Goal: Task Accomplishment & Management: Complete application form

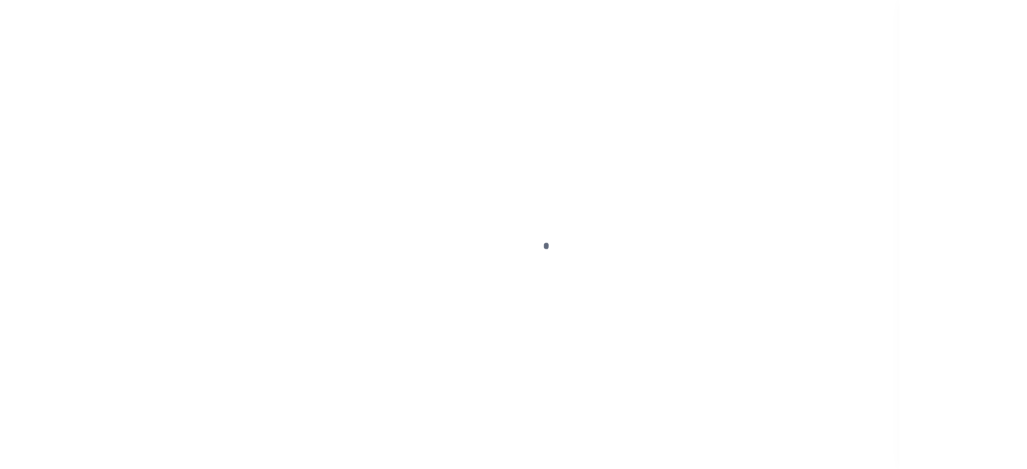
scroll to position [181, 0]
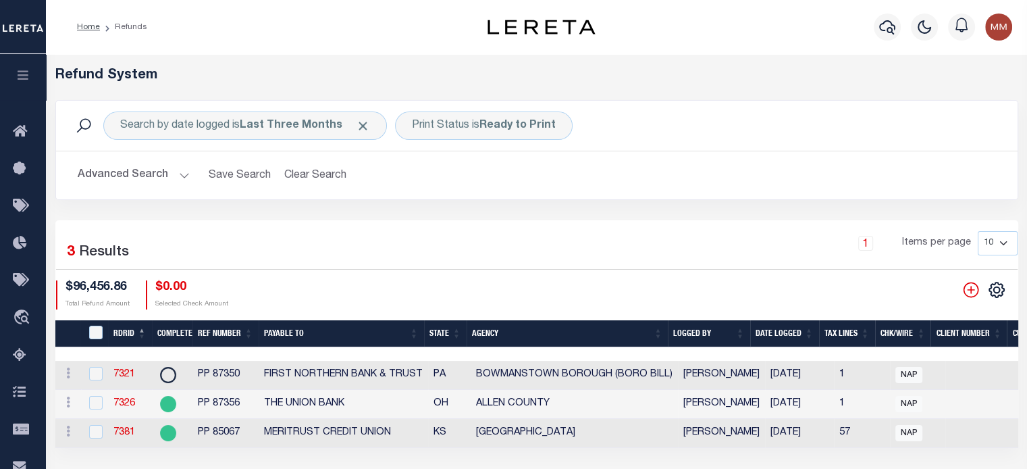
click at [771, 330] on th "Date Logged" at bounding box center [784, 334] width 69 height 28
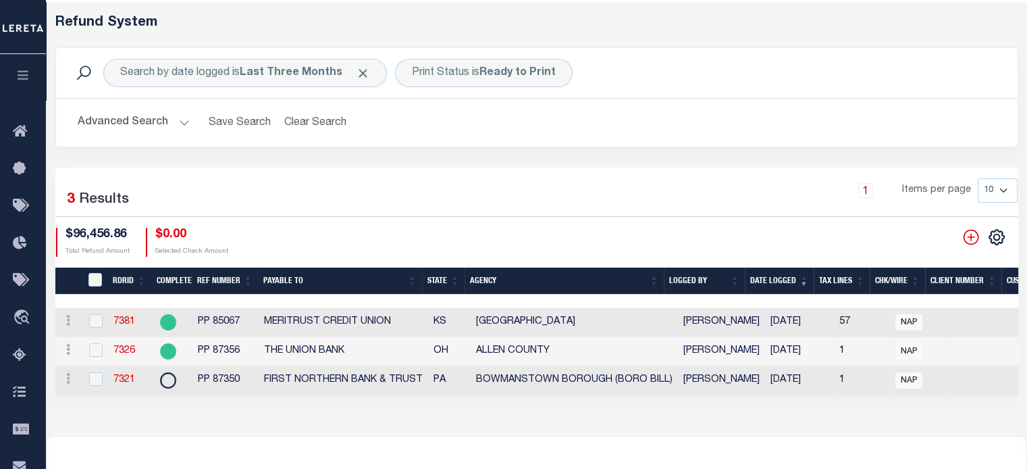
scroll to position [68, 0]
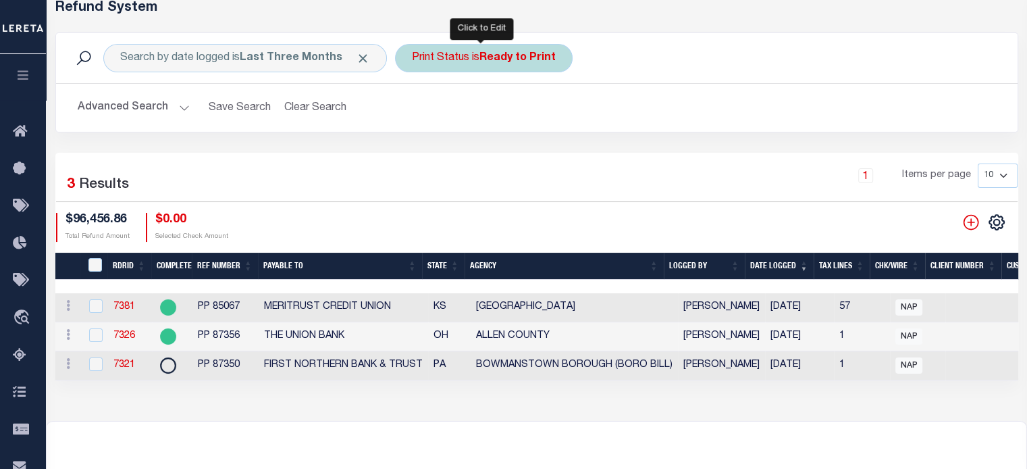
click at [478, 61] on div "Print Status is Ready to Print" at bounding box center [484, 58] width 178 height 28
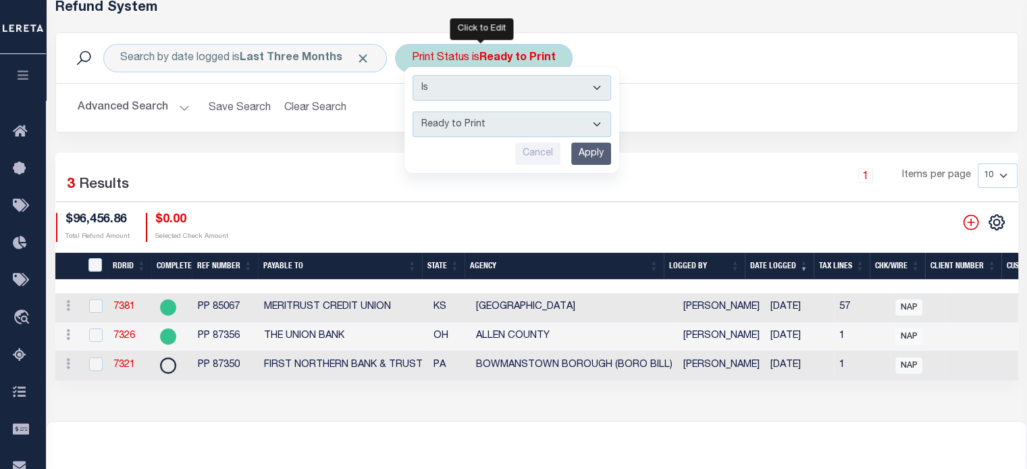
click at [450, 120] on select "--ALL-- Ready to Write Ready to Print Printed" at bounding box center [512, 124] width 199 height 26
select select "All"
click at [413, 111] on select "--ALL-- Ready to Write Ready to Print Printed" at bounding box center [512, 124] width 199 height 26
click at [575, 157] on input "Apply" at bounding box center [591, 154] width 40 height 22
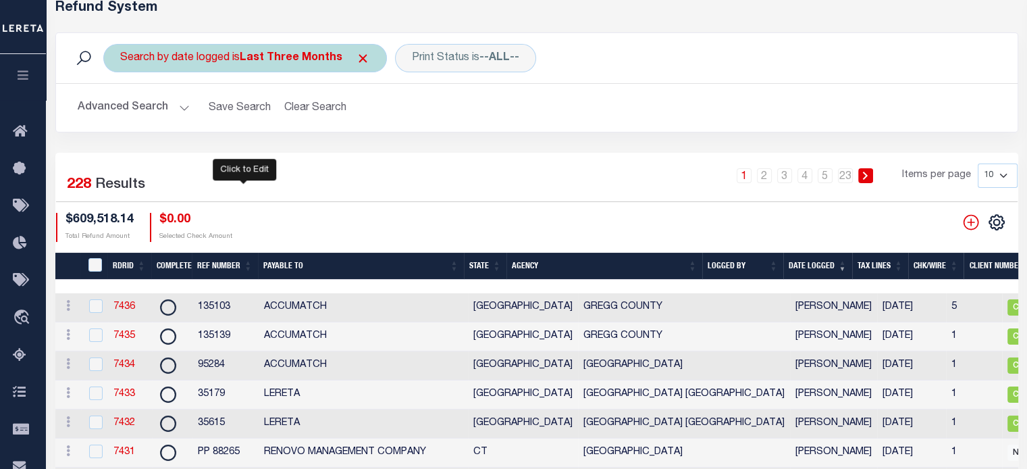
click at [233, 63] on div "Search by date logged is Last Three Months" at bounding box center [245, 58] width 284 height 28
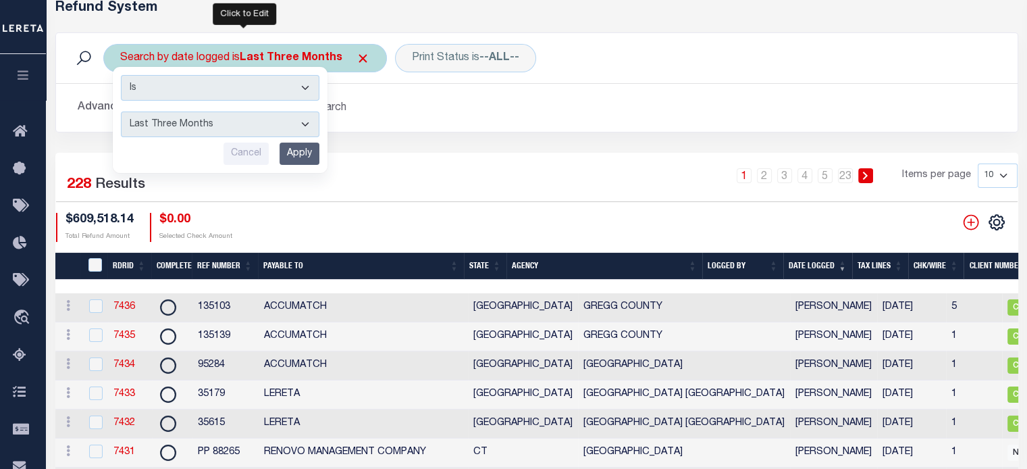
click at [190, 127] on select "This Month Last Month Last Three Months This Year Last Year" at bounding box center [220, 124] width 199 height 26
select select "This Month"
click at [121, 111] on select "This Month Last Month Last Three Months This Year Last Year" at bounding box center [220, 124] width 199 height 26
click at [299, 153] on input "Apply" at bounding box center [300, 154] width 40 height 22
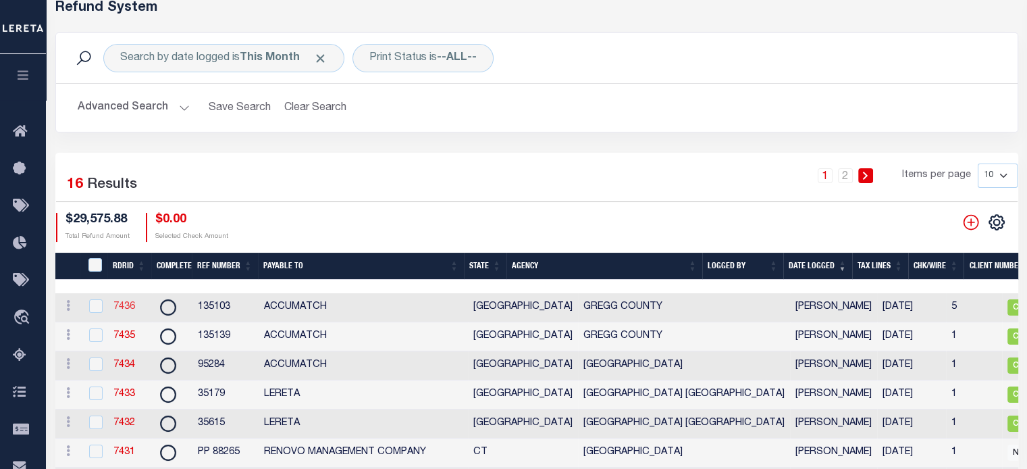
click at [127, 302] on link "7436" at bounding box center [124, 306] width 22 height 9
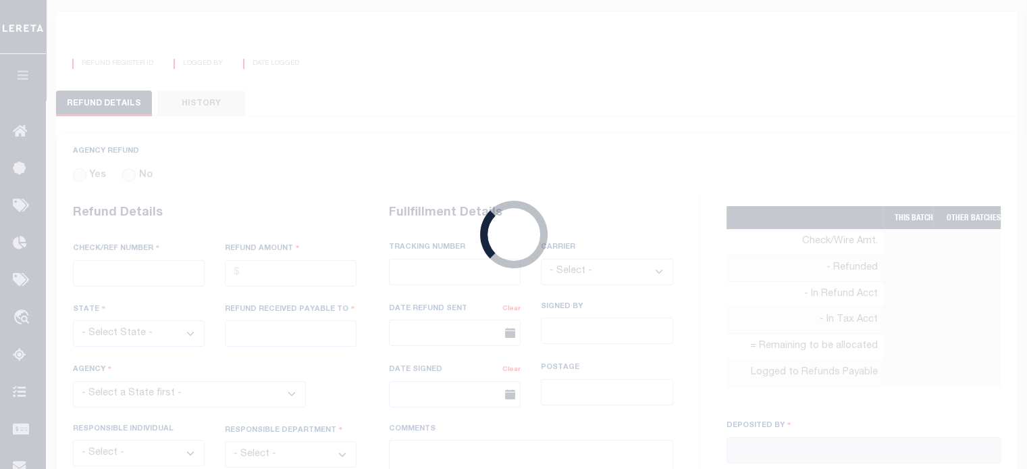
radio input "true"
type input "135103"
type input "$7,046.35"
select select "[GEOGRAPHIC_DATA]"
type input "ACCUMATCH"
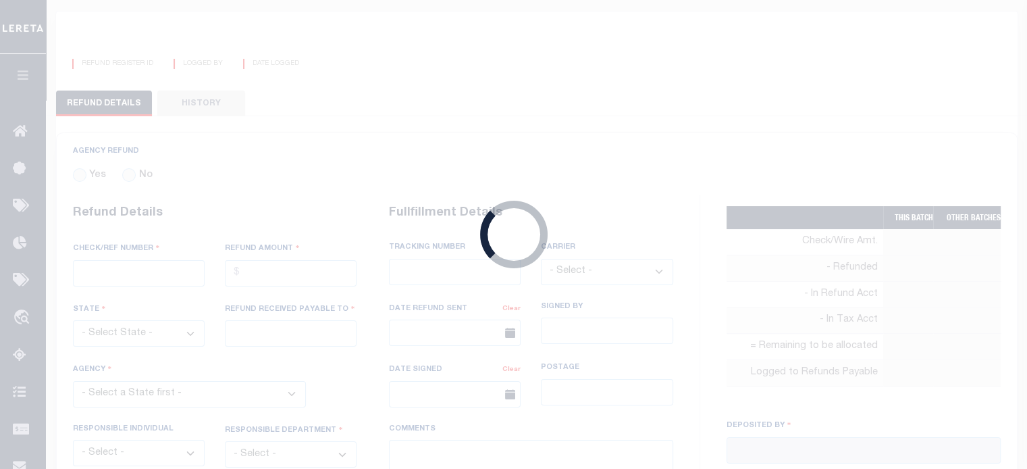
select select
select select "COL"
select select "OVP"
type textarea "DEPOSITING CK [DATE]"
type input "[PERSON_NAME]"
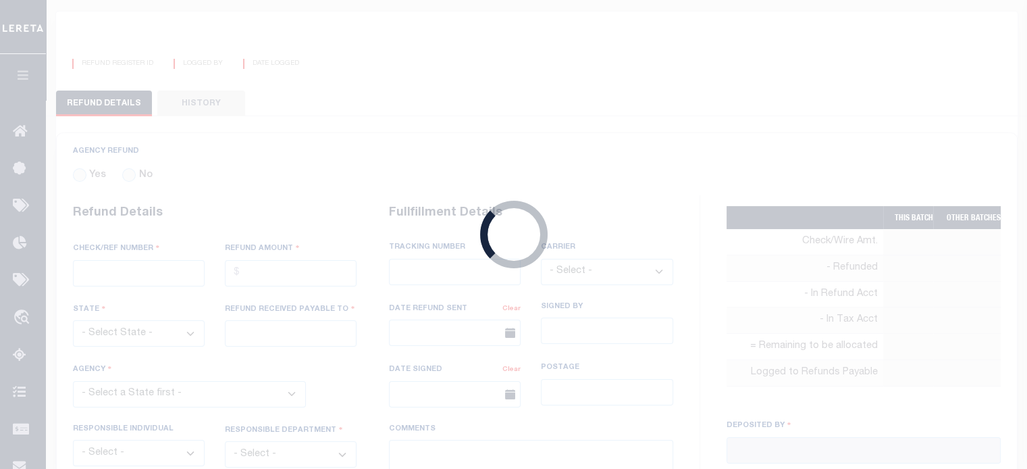
type input "[DATE]"
select select "4818300000"
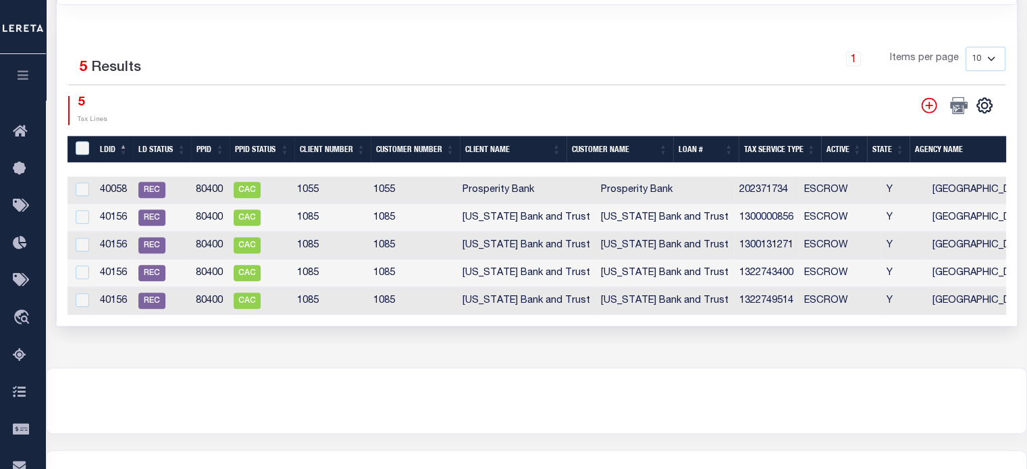
scroll to position [733, 0]
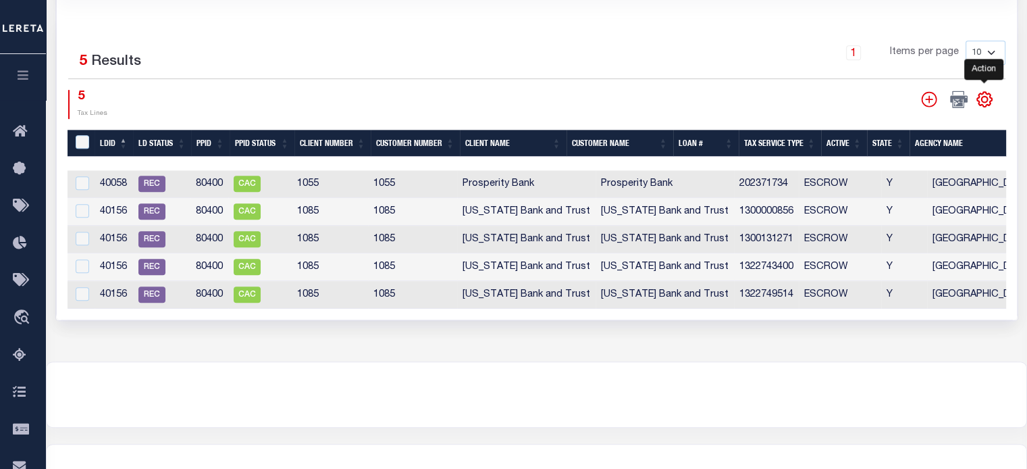
click at [771, 95] on icon "" at bounding box center [985, 100] width 18 height 18
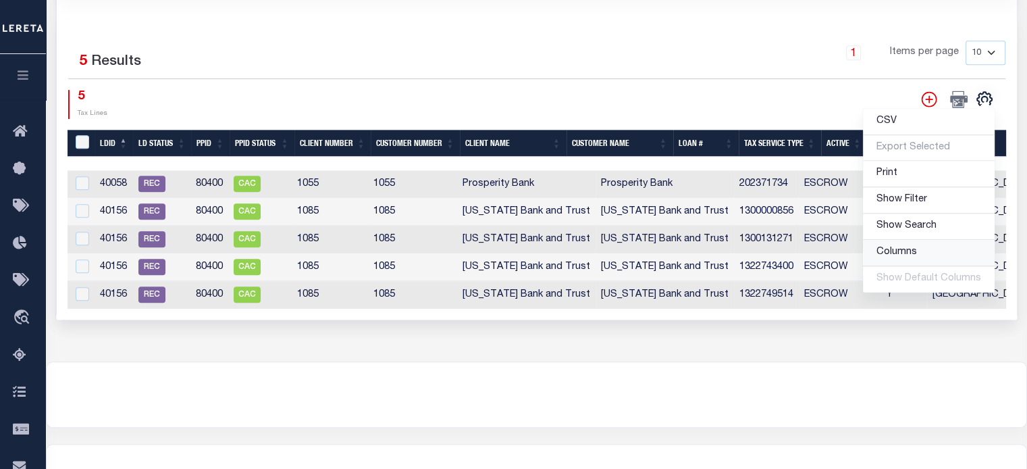
click at [771, 247] on span "Columns" at bounding box center [897, 251] width 41 height 9
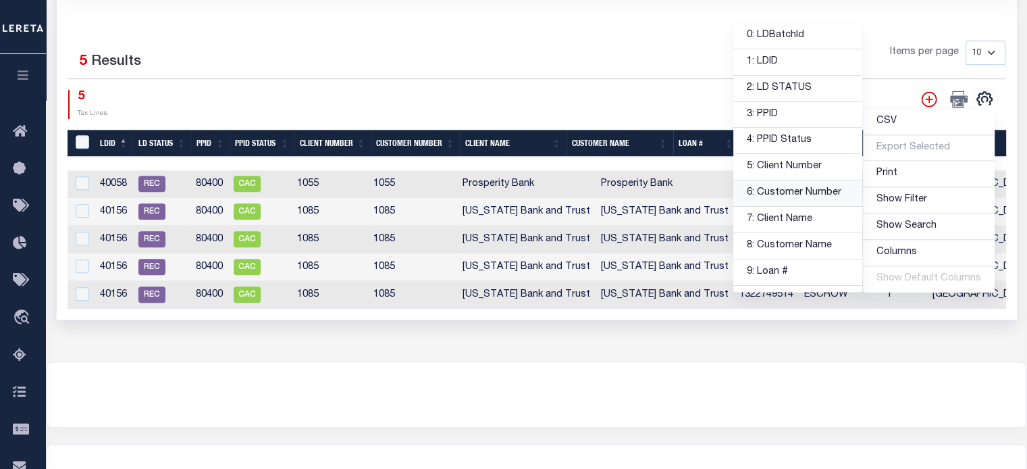
click at [762, 188] on link "6: Customer Number" at bounding box center [798, 193] width 129 height 26
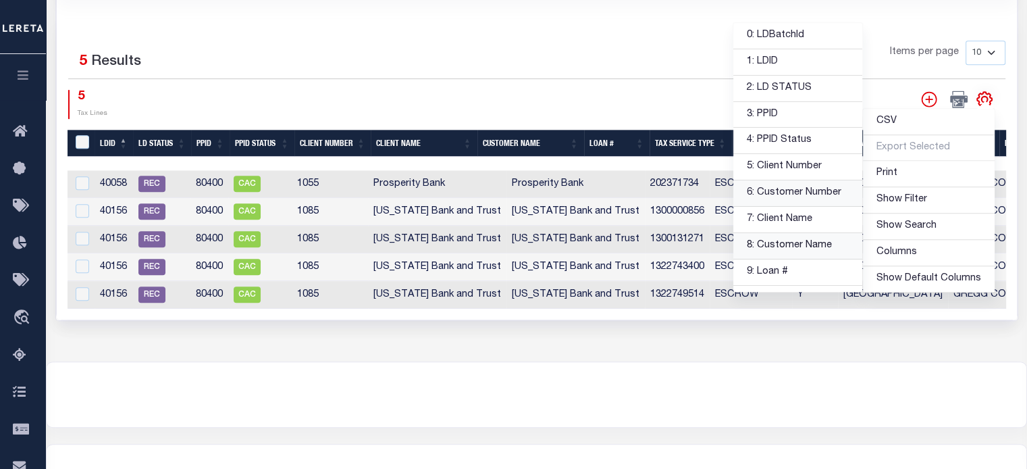
click at [765, 240] on link "8: Customer Name" at bounding box center [798, 246] width 129 height 26
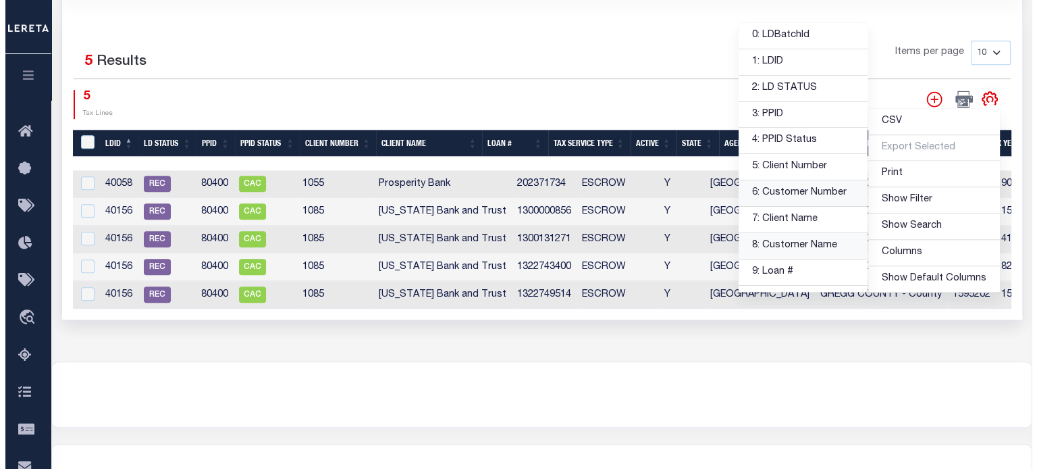
scroll to position [68, 0]
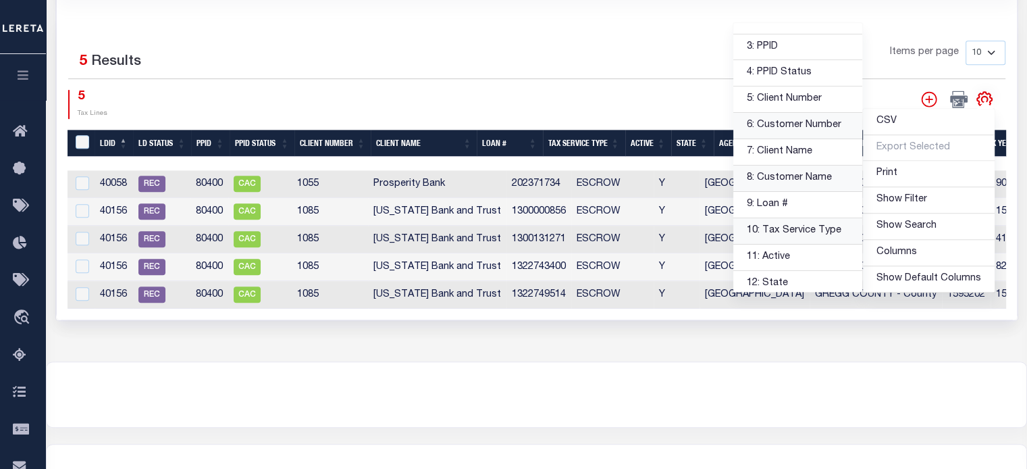
click at [765, 218] on link "10: Tax Service Type" at bounding box center [798, 231] width 129 height 26
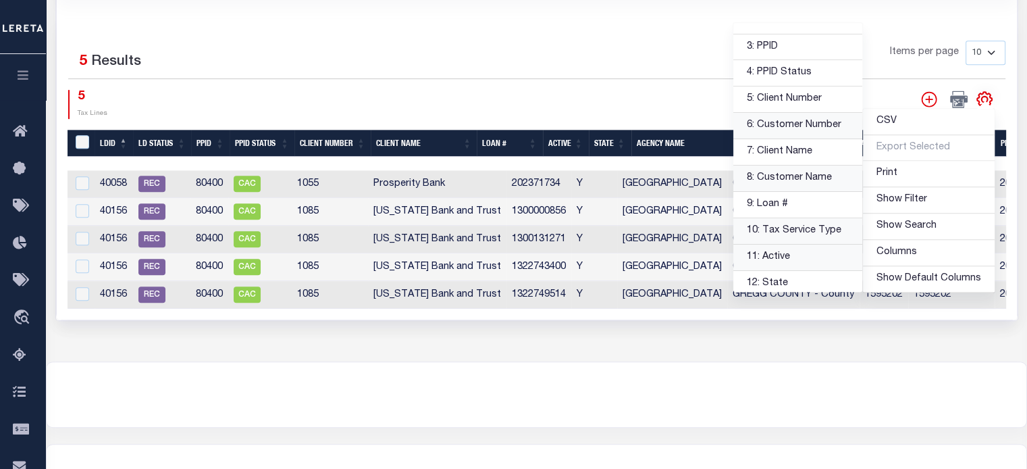
click at [766, 253] on link "11: Active" at bounding box center [798, 258] width 129 height 26
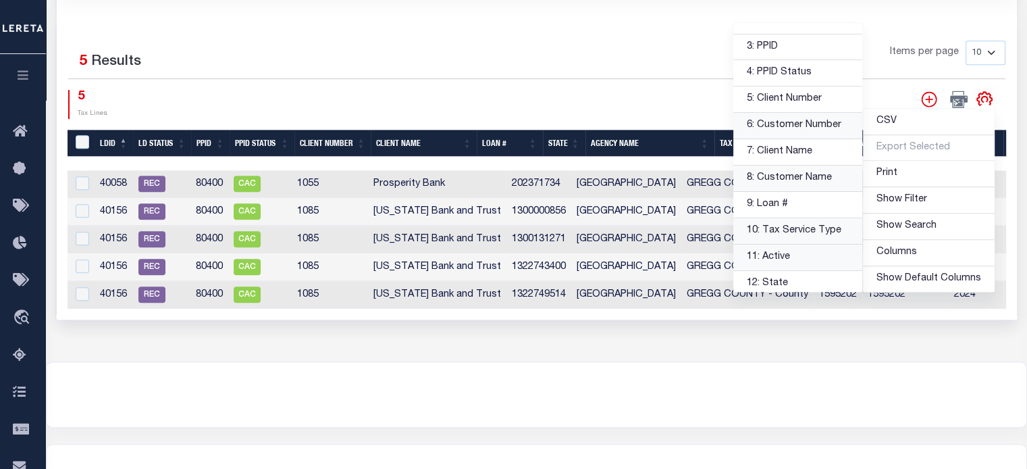
click at [725, 319] on div "Selected 5 Results 1 Items per page 10 25 50 100 5 Tax Lines" at bounding box center [537, 169] width 960 height 301
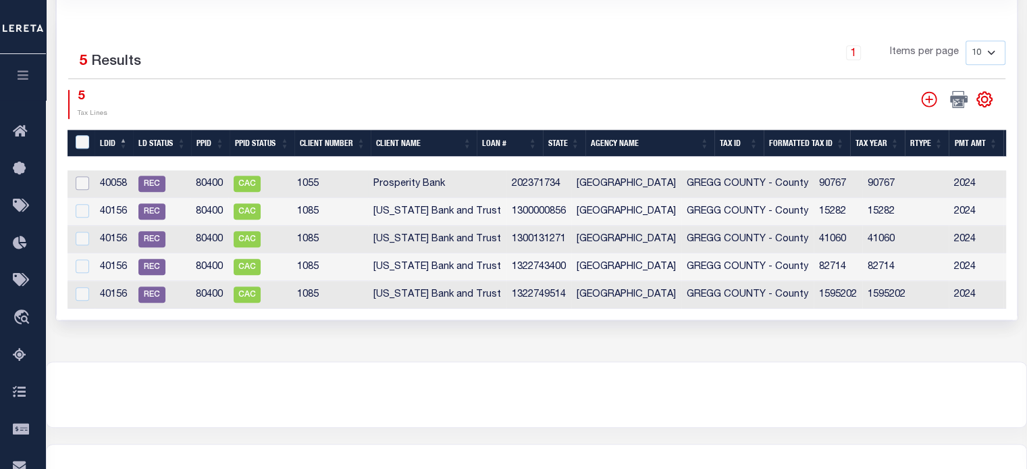
click at [81, 180] on input "checkbox" at bounding box center [83, 183] width 14 height 14
checkbox input "true"
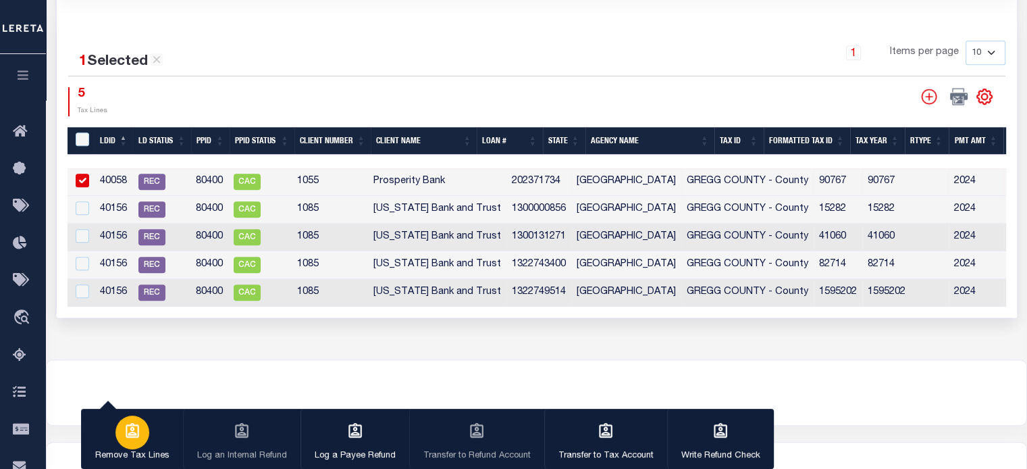
click at [143, 438] on div "button" at bounding box center [133, 432] width 34 height 34
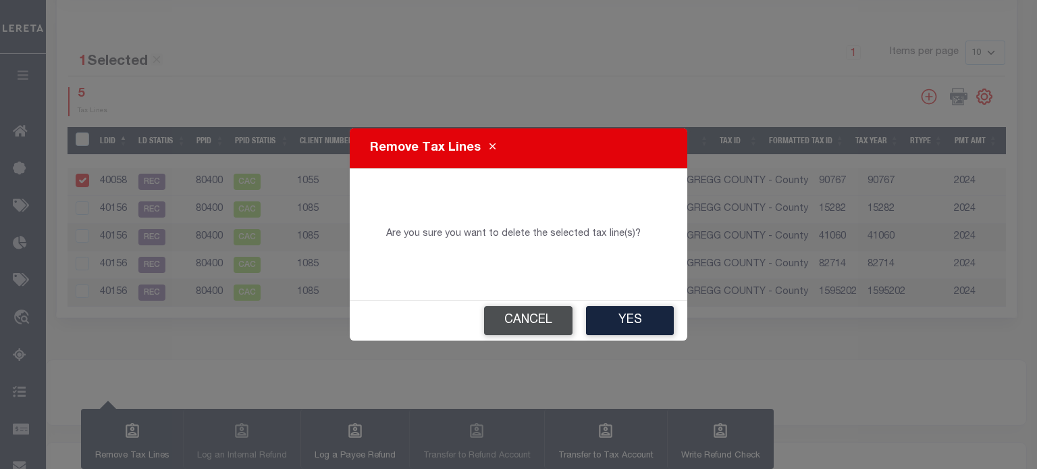
click at [540, 324] on button "Cancel" at bounding box center [528, 320] width 88 height 29
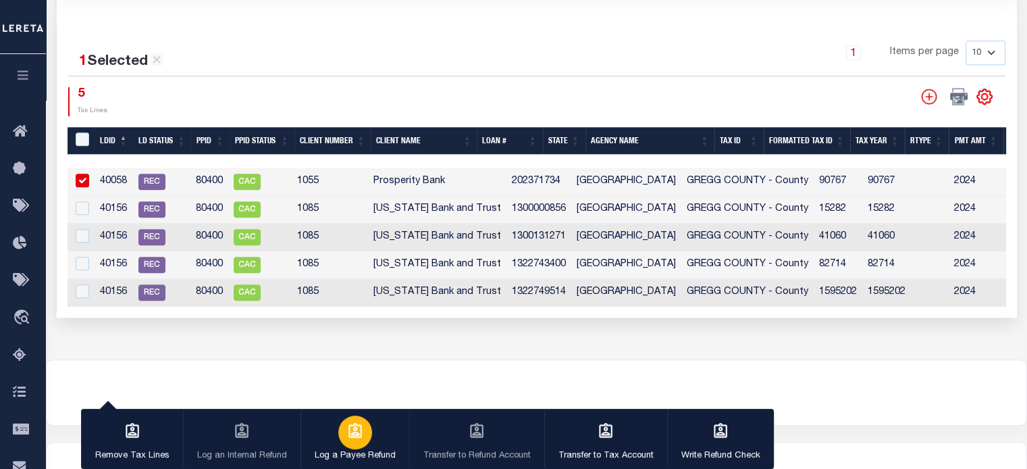
click at [356, 446] on div "button" at bounding box center [355, 432] width 34 height 34
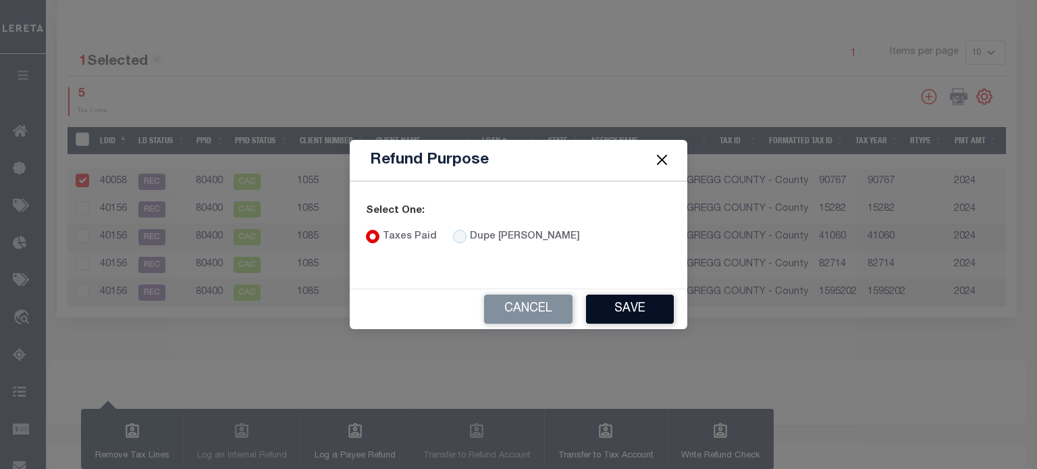
click at [615, 317] on button "Save" at bounding box center [630, 308] width 88 height 29
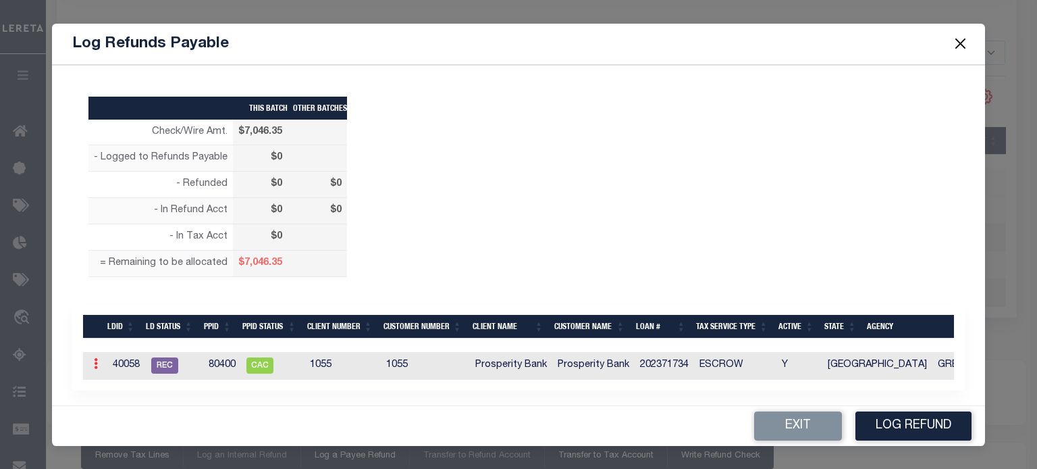
click at [94, 365] on icon at bounding box center [96, 363] width 4 height 11
click at [110, 406] on div "Exit Log Refund" at bounding box center [518, 426] width 933 height 40
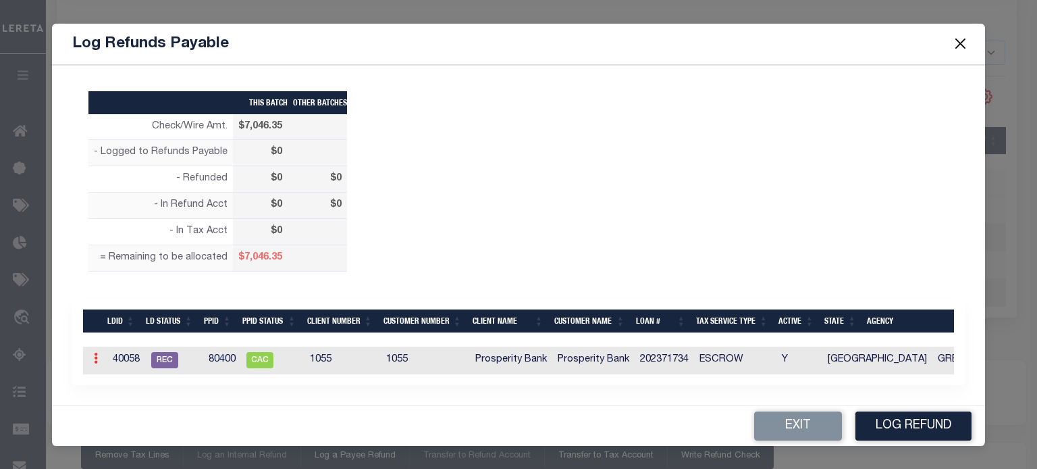
click at [92, 355] on link at bounding box center [95, 360] width 15 height 11
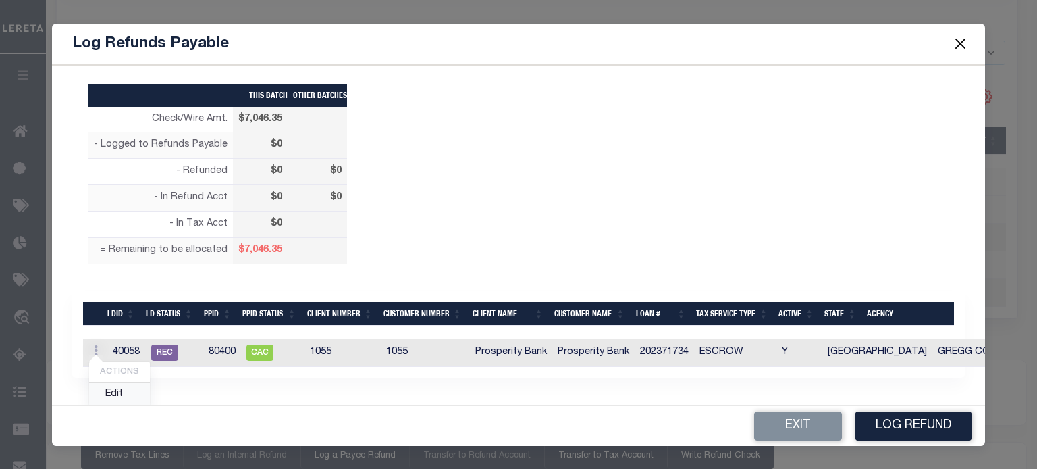
scroll to position [12, 0]
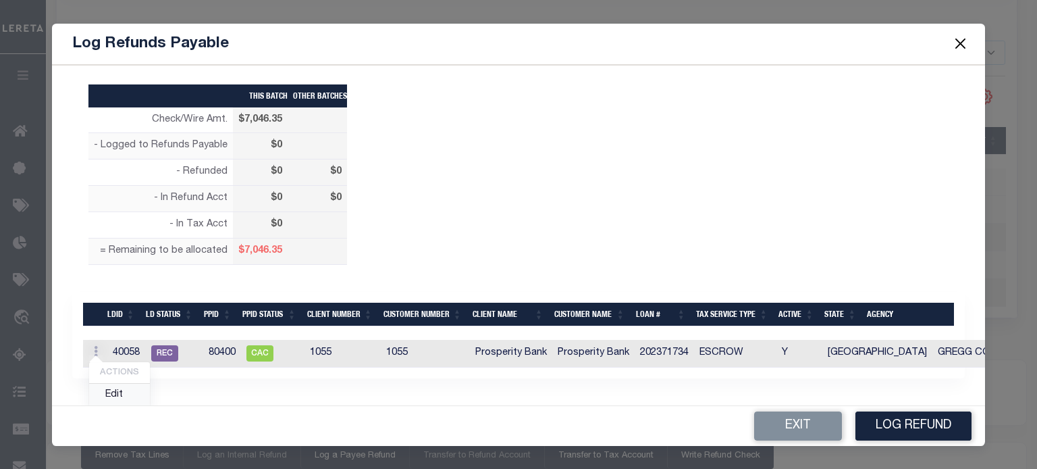
click at [112, 394] on link "Edit" at bounding box center [119, 395] width 61 height 22
type input "$0.00"
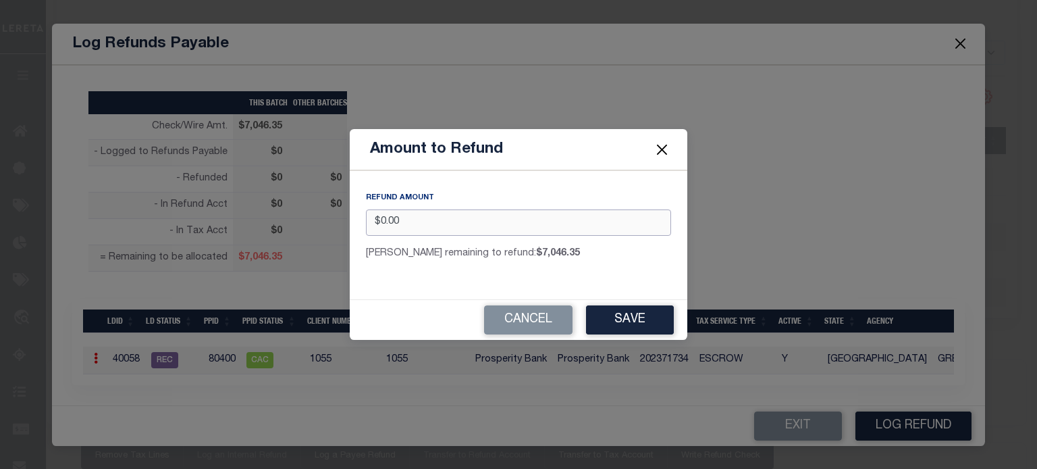
drag, startPoint x: 423, startPoint y: 224, endPoint x: -50, endPoint y: 288, distance: 477.1
type input "$1,317.84"
click at [623, 320] on button "Save" at bounding box center [630, 319] width 88 height 29
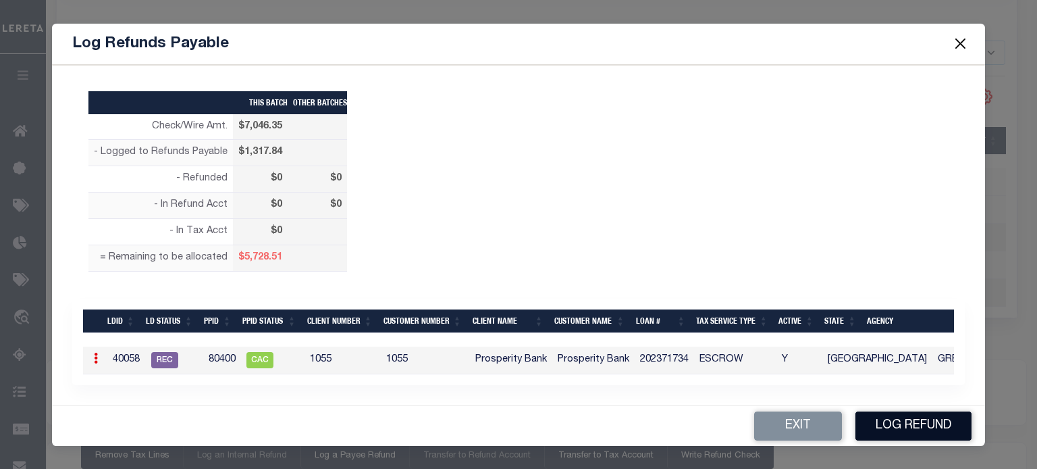
click at [771, 421] on button "Log Refund" at bounding box center [914, 425] width 116 height 29
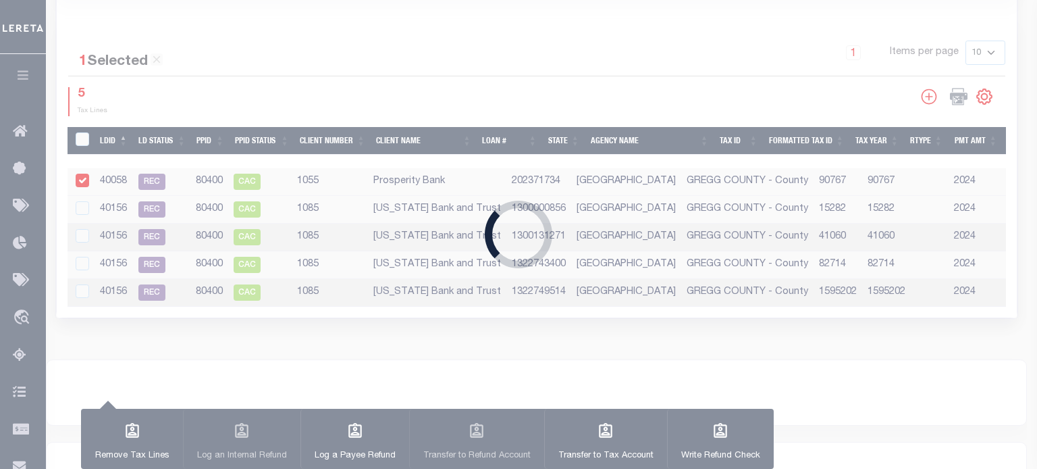
type input "$7,046.35"
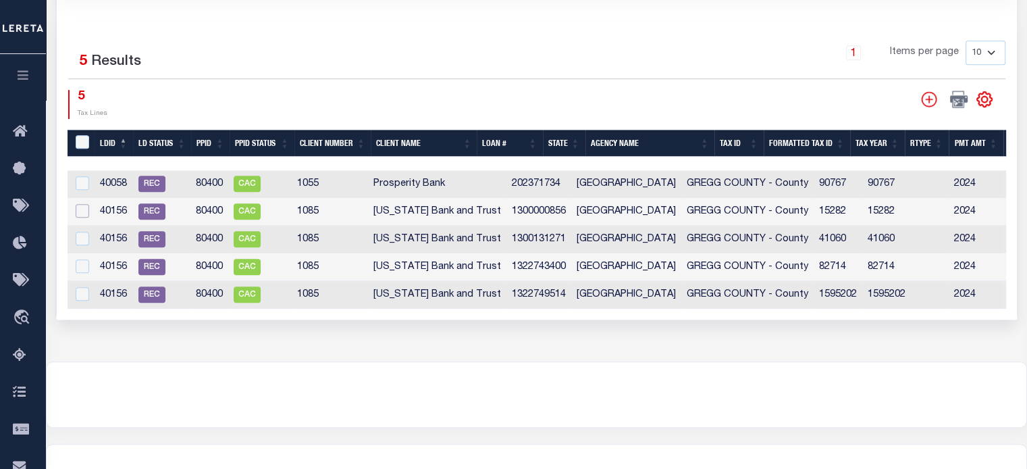
click at [81, 205] on input "checkbox" at bounding box center [83, 211] width 14 height 14
checkbox input "true"
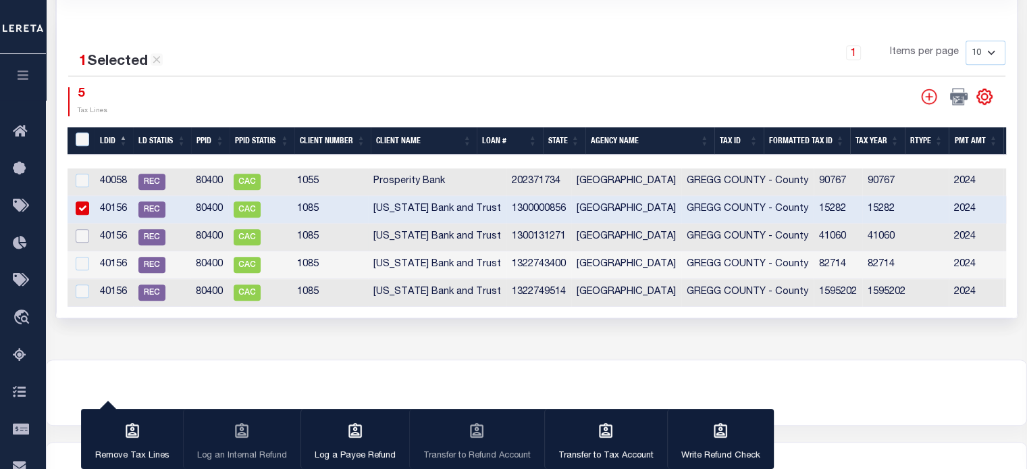
click at [83, 229] on input "checkbox" at bounding box center [83, 236] width 14 height 14
checkbox input "true"
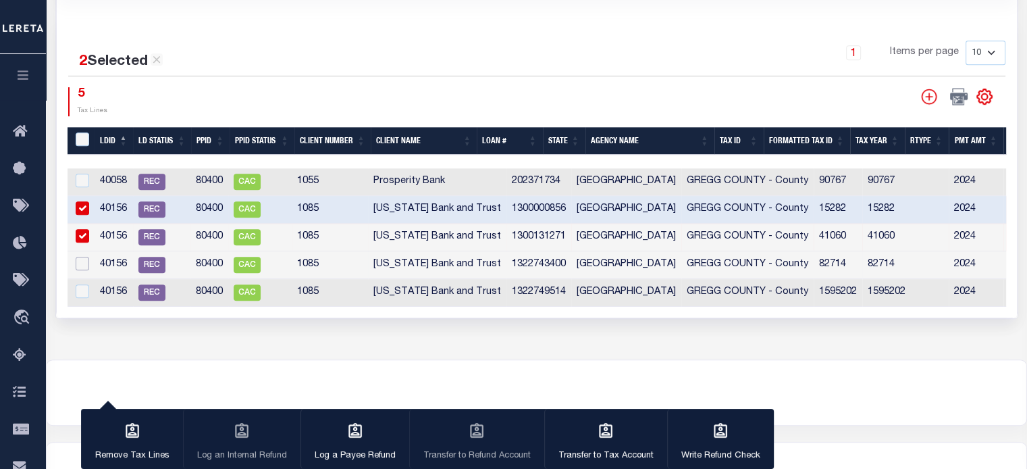
drag, startPoint x: 78, startPoint y: 255, endPoint x: 80, endPoint y: 265, distance: 10.9
click at [78, 257] on input "checkbox" at bounding box center [83, 264] width 14 height 14
checkbox input "true"
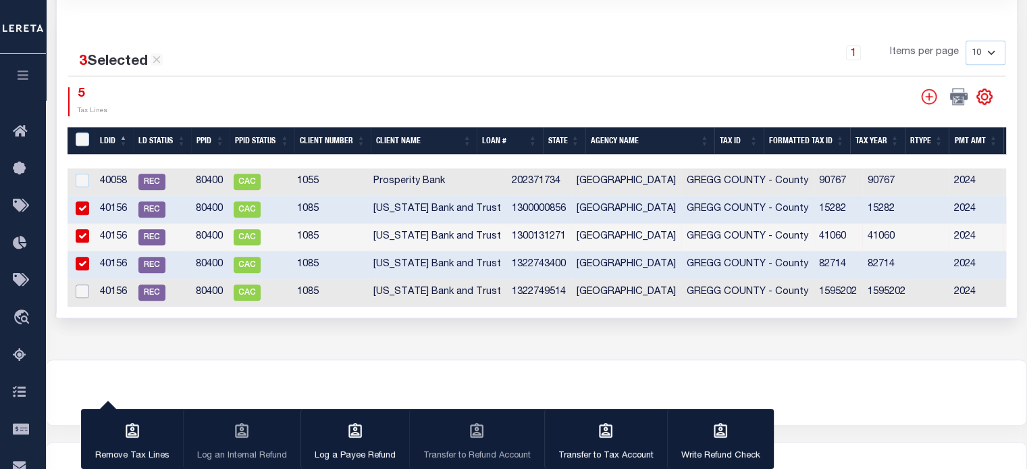
click at [80, 284] on input "checkbox" at bounding box center [83, 291] width 14 height 14
checkbox input "true"
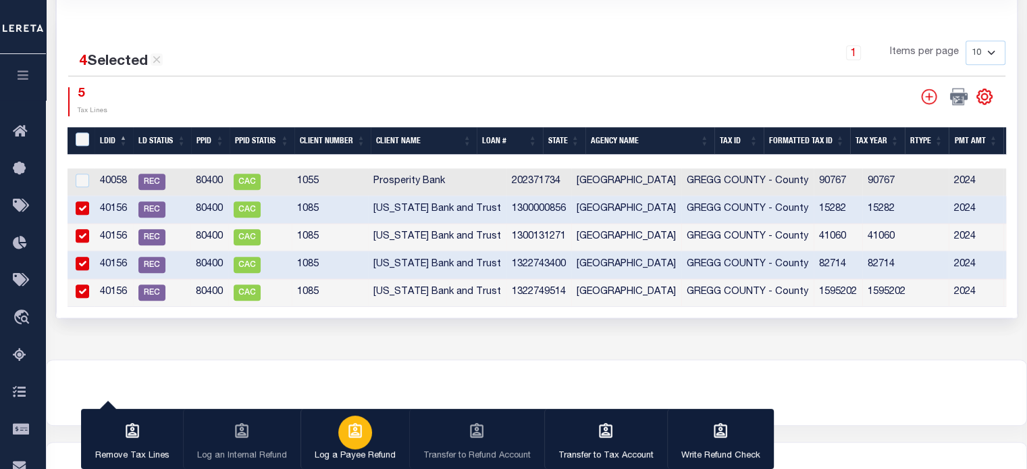
click at [349, 446] on div "button" at bounding box center [355, 432] width 34 height 34
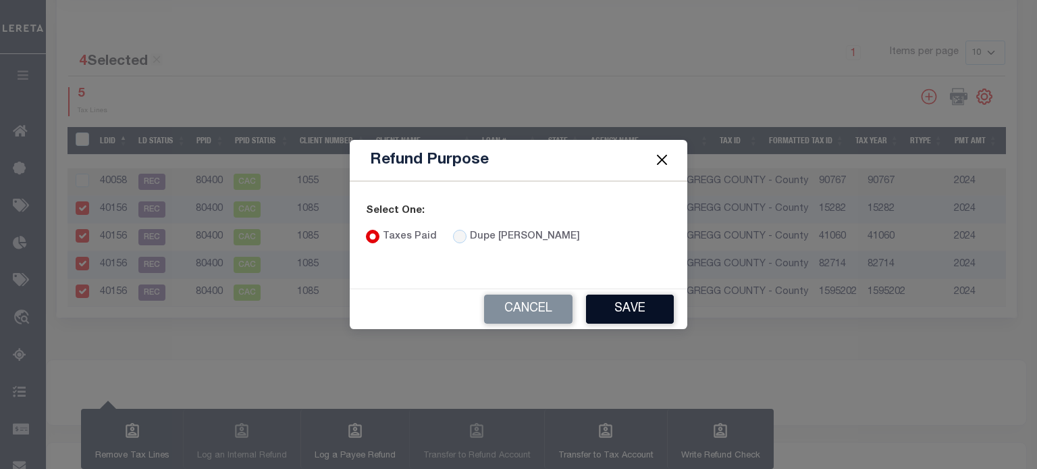
click at [629, 305] on button "Save" at bounding box center [630, 308] width 88 height 29
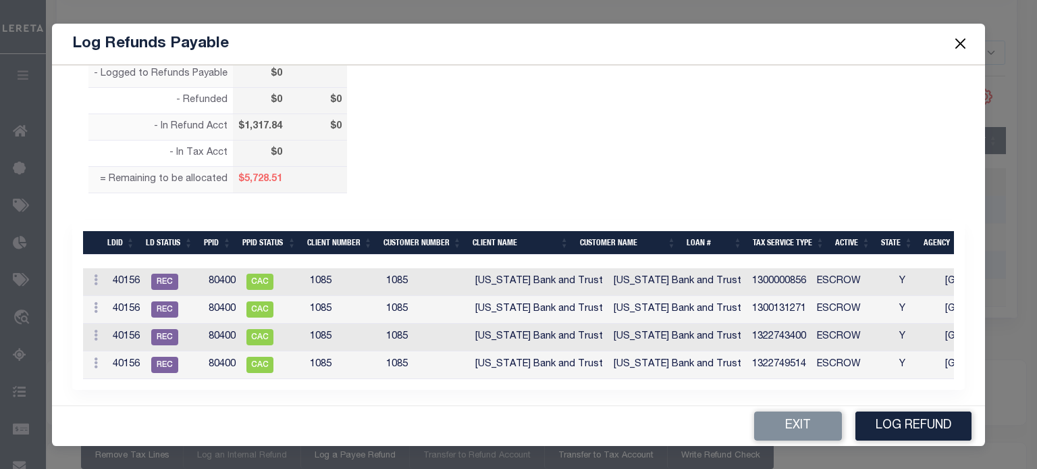
scroll to position [95, 0]
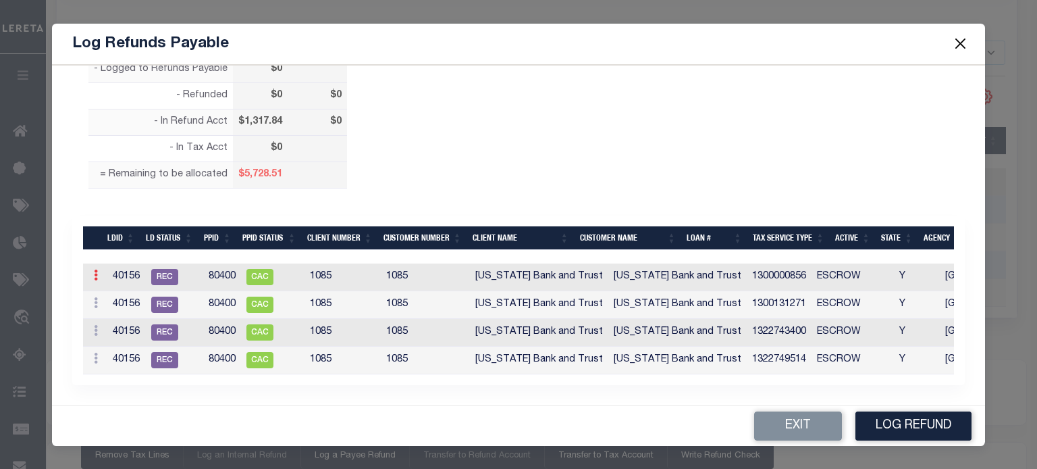
click at [95, 271] on icon at bounding box center [96, 275] width 4 height 11
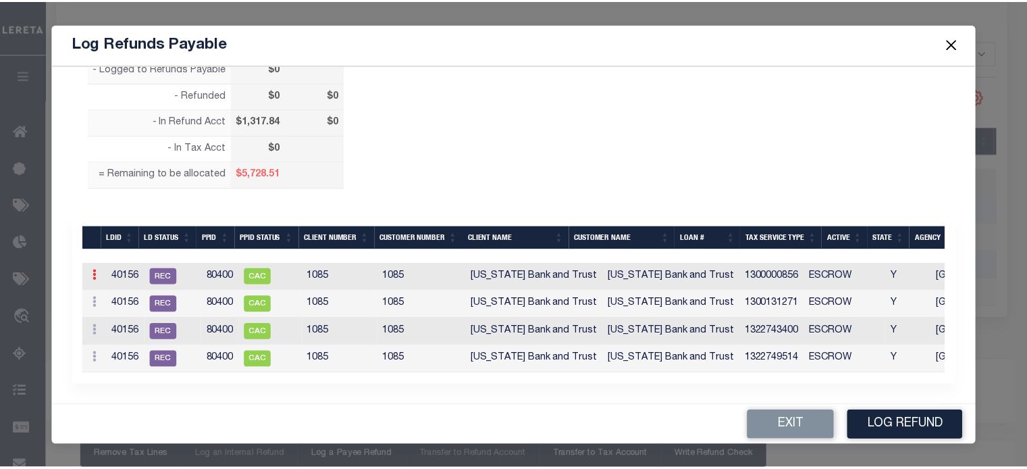
scroll to position [86, 0]
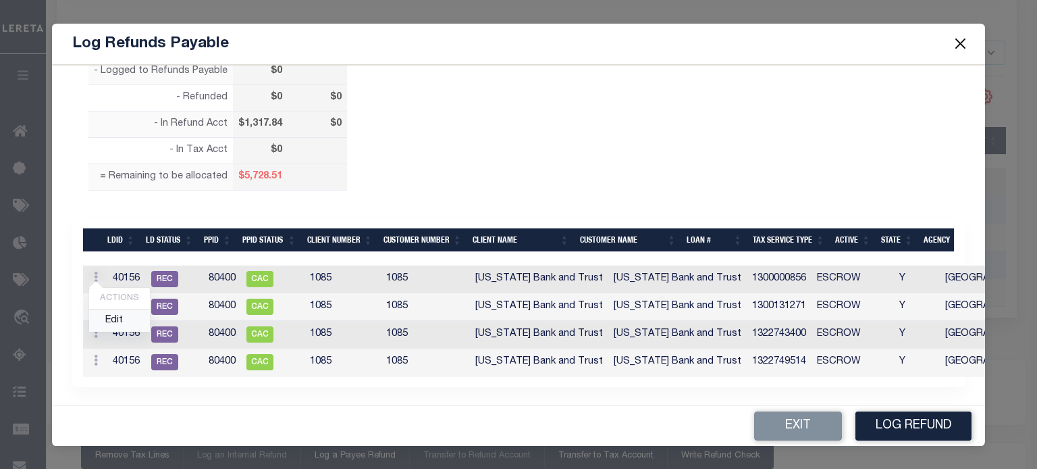
click at [107, 322] on link "Edit" at bounding box center [119, 320] width 61 height 22
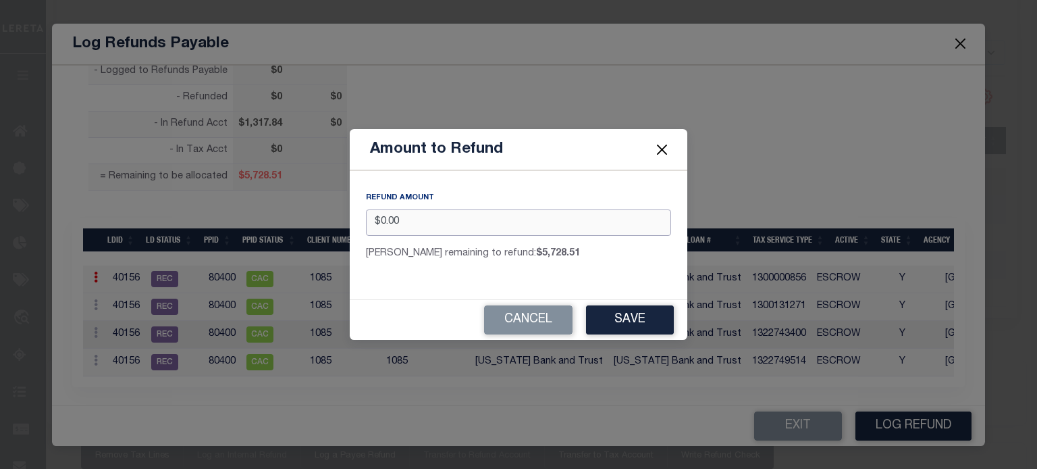
drag, startPoint x: 249, startPoint y: 224, endPoint x: 6, endPoint y: 277, distance: 248.8
click at [68, 251] on div "Amount to Refund REFUND AMOUNT $0.00 [PERSON_NAME] remaining to refund: $5,728.…" at bounding box center [518, 234] width 1037 height 469
click at [640, 317] on button "Save" at bounding box center [630, 319] width 88 height 29
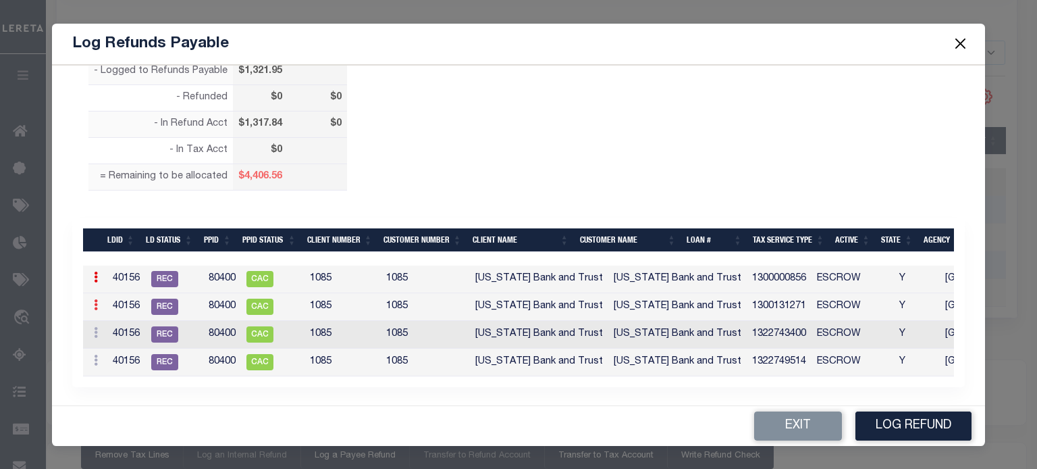
click at [98, 301] on link at bounding box center [95, 306] width 15 height 11
click at [108, 346] on link "Edit" at bounding box center [119, 348] width 61 height 22
type input "$0.00"
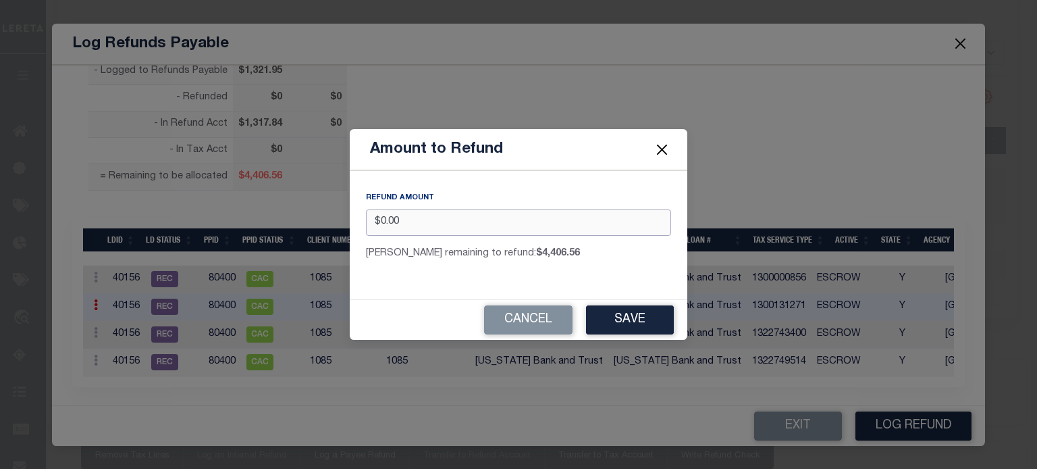
drag, startPoint x: 411, startPoint y: 226, endPoint x: 1, endPoint y: 265, distance: 411.9
click at [68, 259] on div "Amount to Refund REFUND AMOUNT $0.00 [PERSON_NAME] remaining to refund: $4,406.…" at bounding box center [518, 234] width 1037 height 469
click at [635, 319] on button "Save" at bounding box center [630, 319] width 88 height 29
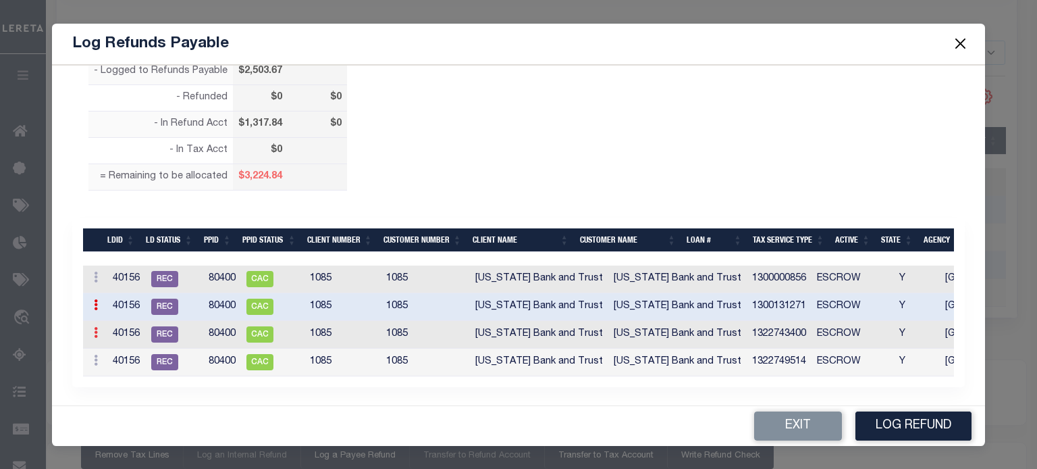
click at [97, 330] on icon at bounding box center [96, 332] width 4 height 11
click at [120, 317] on link "Edit" at bounding box center [119, 314] width 61 height 22
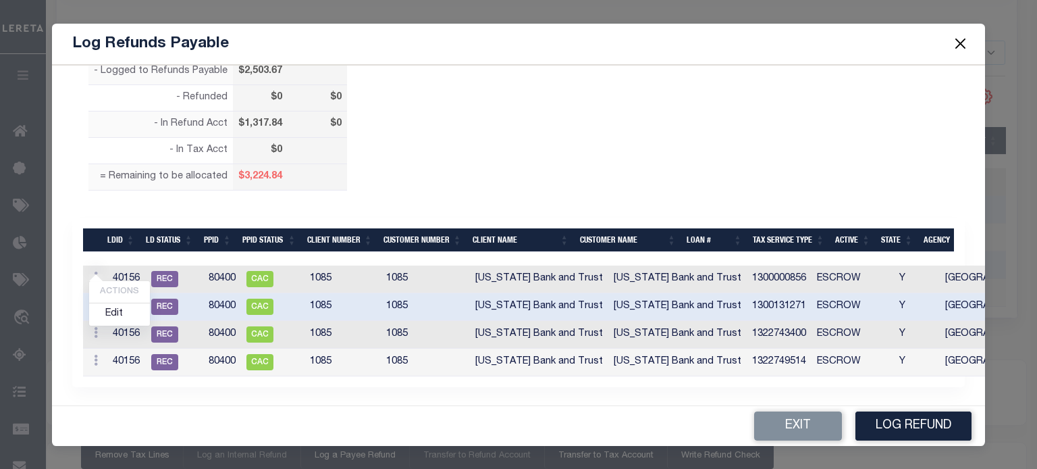
type input "$0.00"
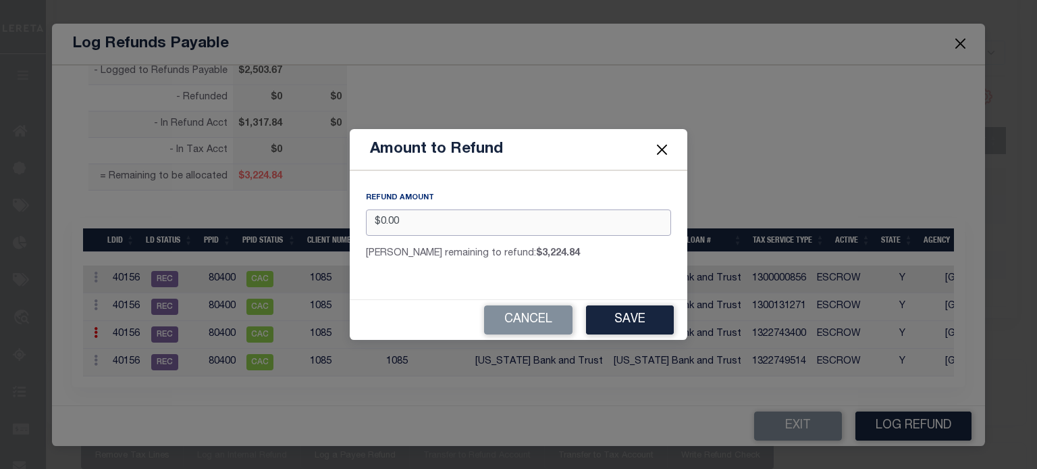
drag, startPoint x: 164, startPoint y: 215, endPoint x: -112, endPoint y: 226, distance: 276.4
click at [615, 319] on button "Save" at bounding box center [630, 319] width 88 height 29
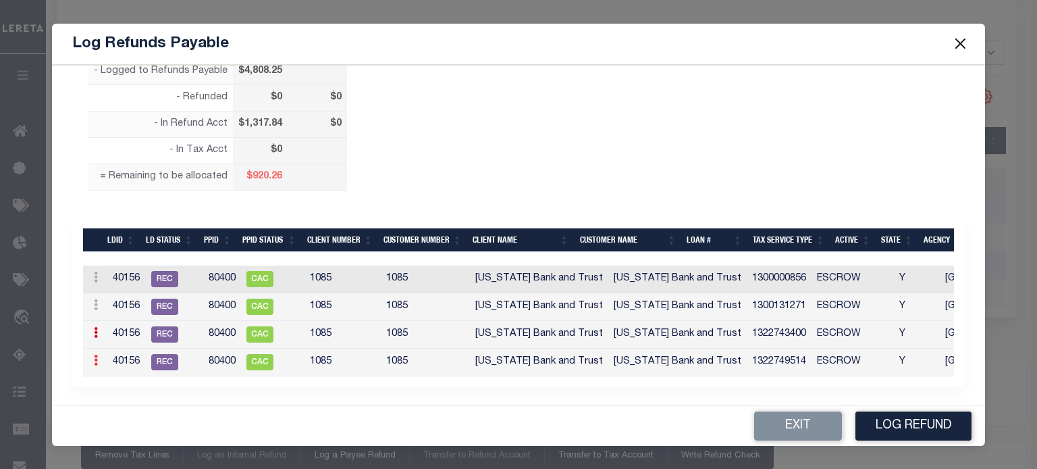
click at [92, 358] on link at bounding box center [95, 362] width 15 height 11
click at [113, 349] on link "Edit" at bounding box center [119, 342] width 61 height 22
type input "$0.00"
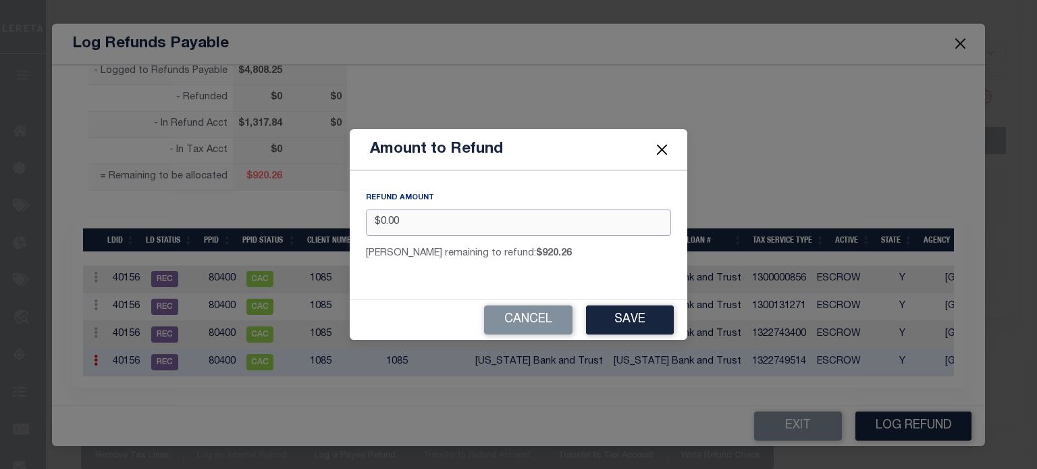
drag, startPoint x: 466, startPoint y: 224, endPoint x: 58, endPoint y: 281, distance: 411.9
click at [134, 263] on div "Amount to Refund REFUND AMOUNT $0.00 [PERSON_NAME] remaining to refund: $920.26…" at bounding box center [518, 234] width 1037 height 469
type input "$920.26"
click at [647, 326] on button "Save" at bounding box center [630, 319] width 88 height 29
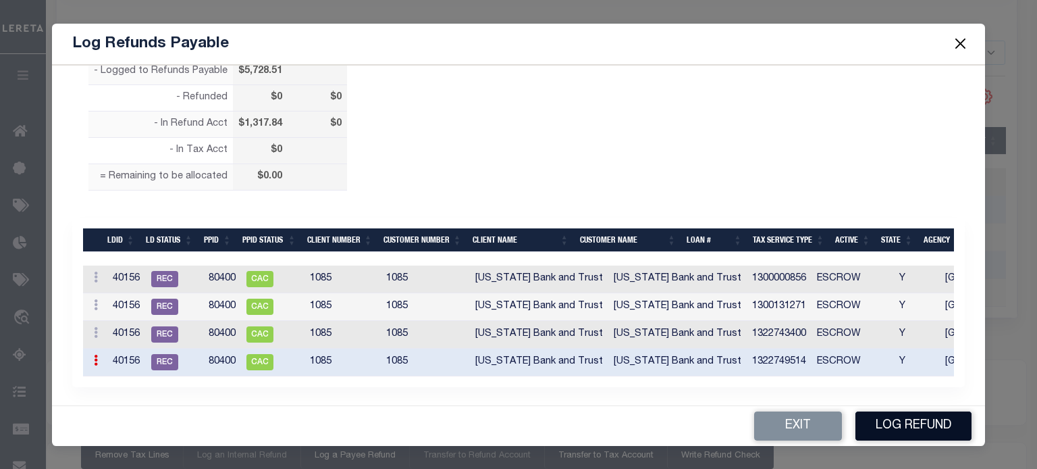
click at [771, 419] on button "Log Refund" at bounding box center [914, 425] width 116 height 29
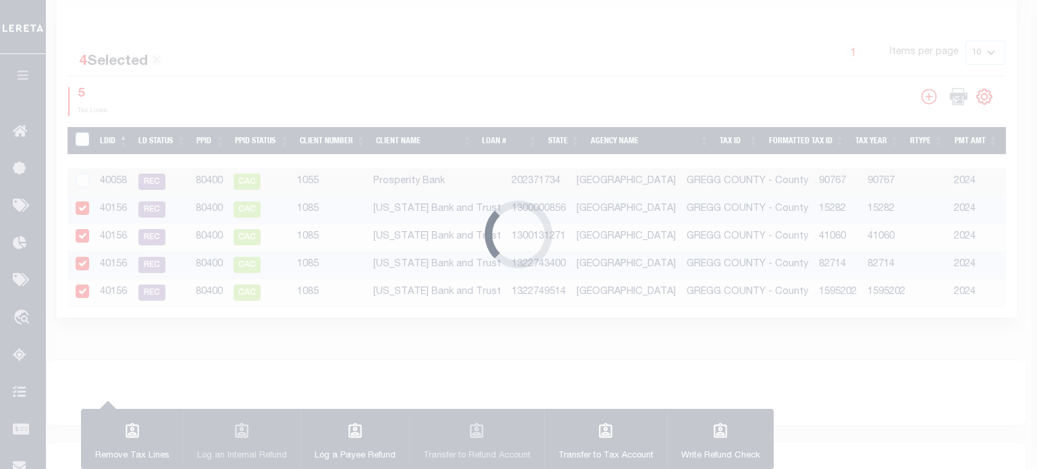
type input "$7,046.35"
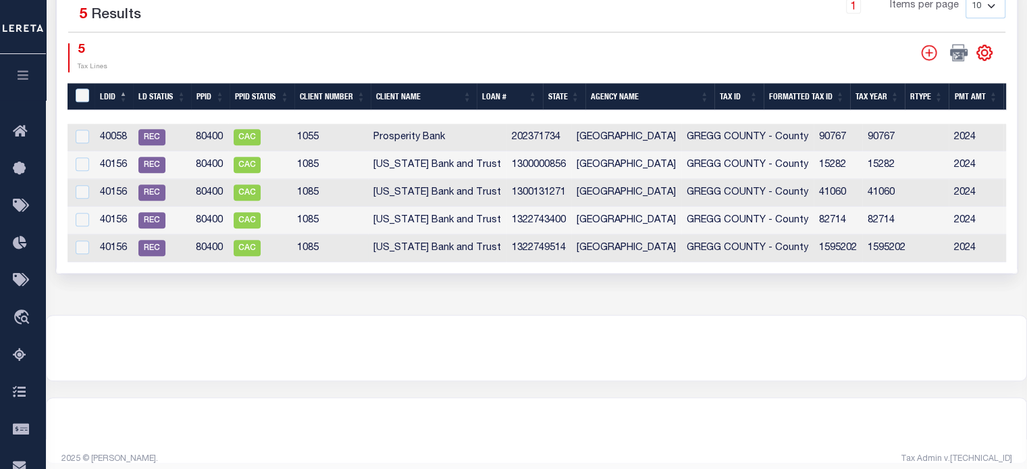
scroll to position [792, 0]
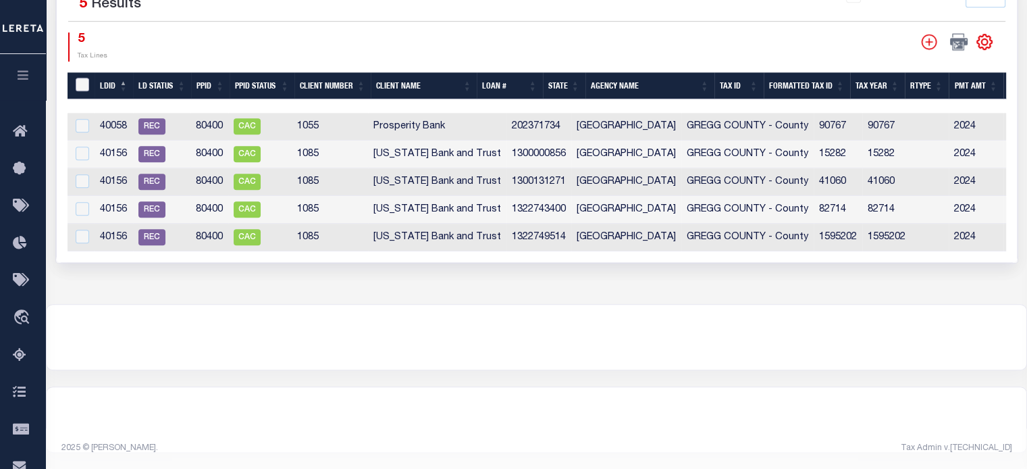
click at [84, 78] on input "LDBatchId" at bounding box center [83, 85] width 14 height 14
checkbox input "true"
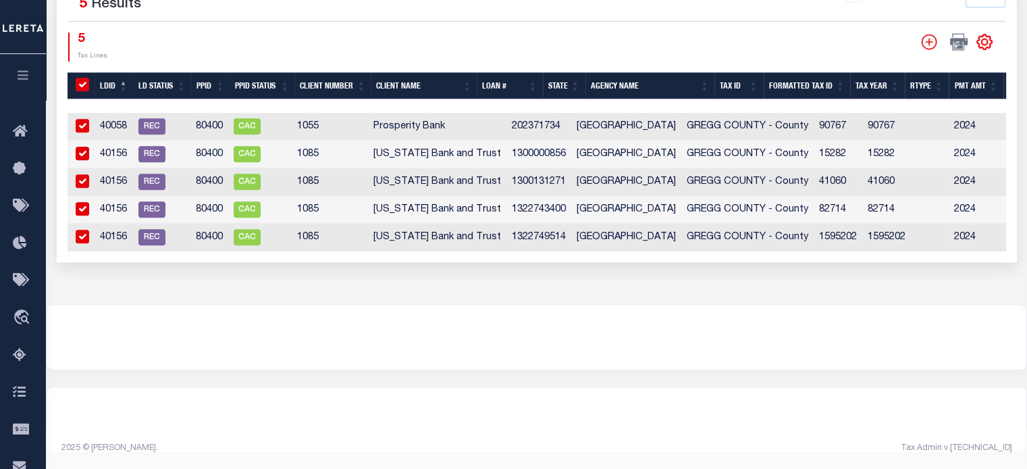
checkbox input "true"
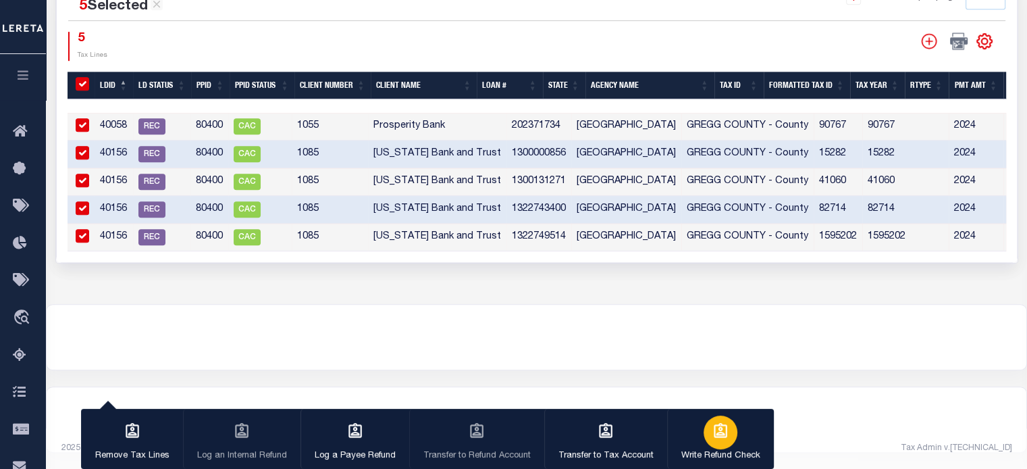
click at [714, 438] on icon "button" at bounding box center [721, 430] width 14 height 15
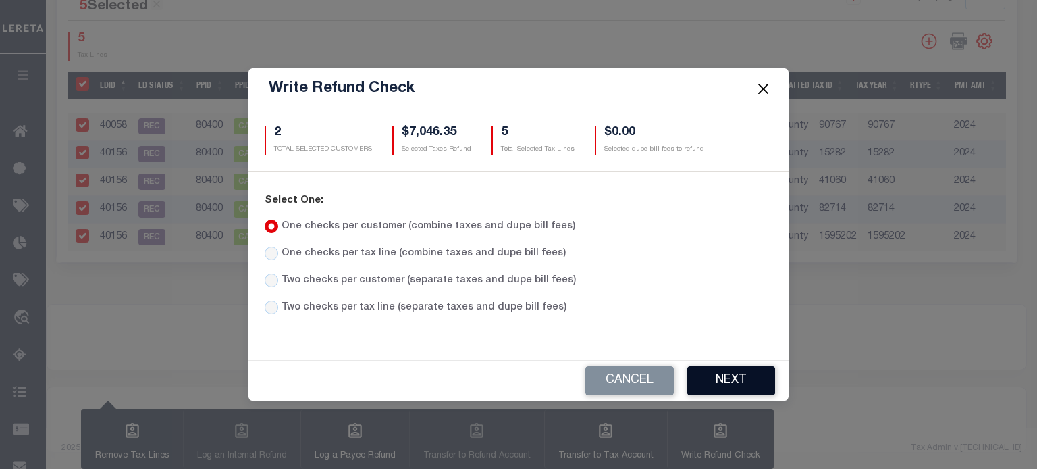
click at [721, 374] on button "Next" at bounding box center [732, 380] width 88 height 29
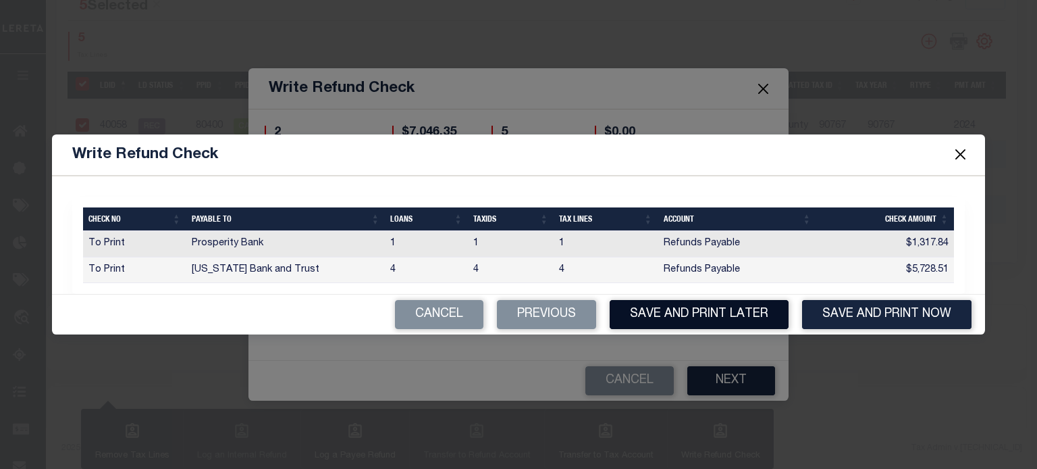
click at [713, 322] on button "Save and Print Later" at bounding box center [699, 314] width 179 height 29
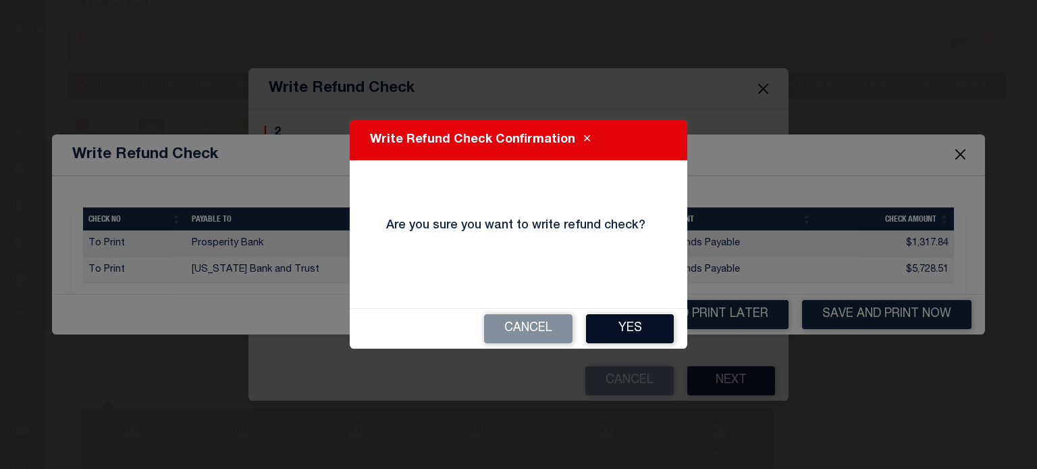
click at [637, 328] on button "Yes" at bounding box center [630, 328] width 88 height 29
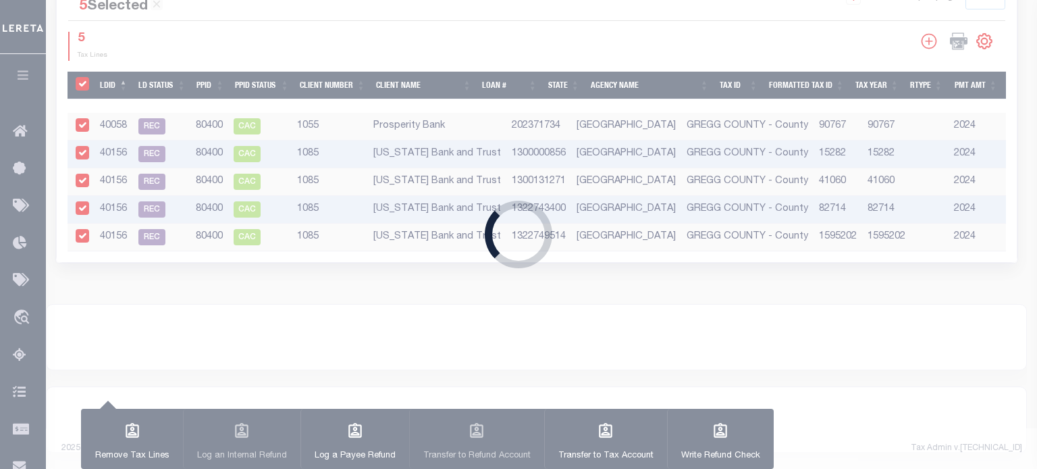
type input "$7,046.35"
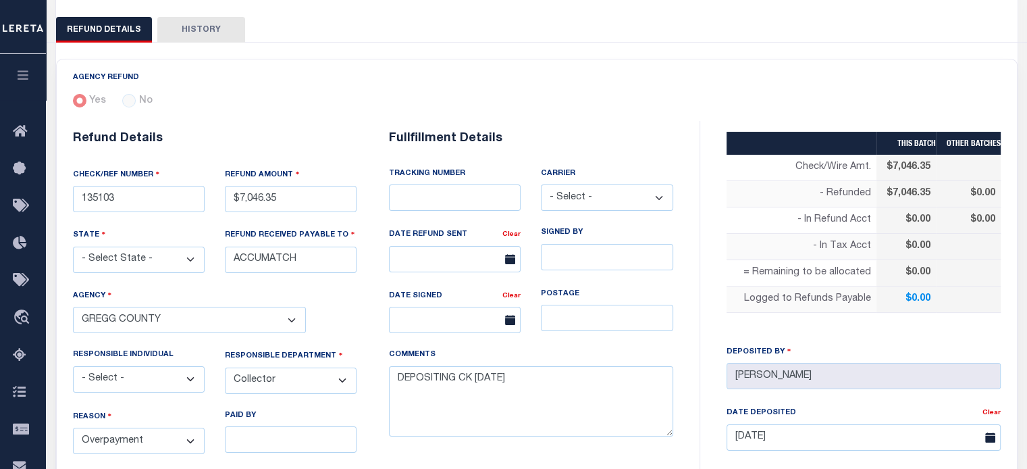
scroll to position [203, 0]
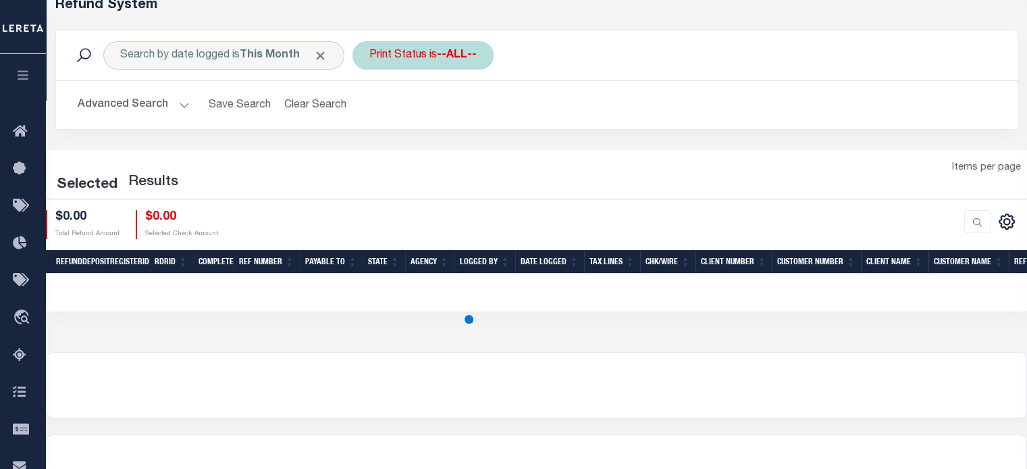
scroll to position [68, 0]
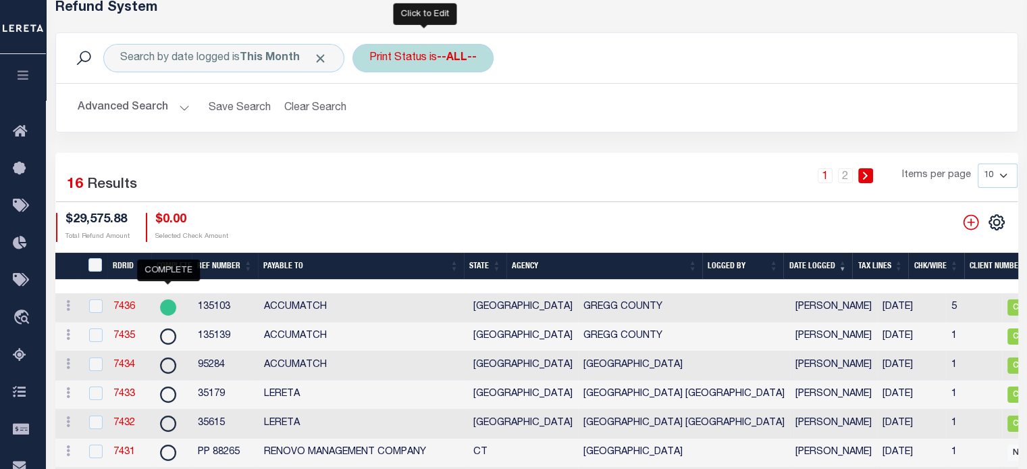
click at [408, 63] on div "Print Status is --ALL--" at bounding box center [423, 58] width 141 height 28
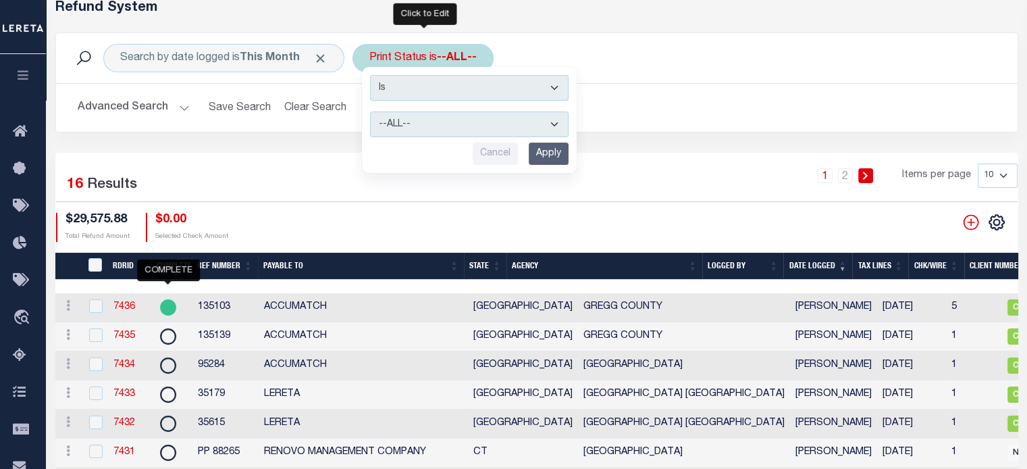
click at [408, 126] on select "--ALL-- Ready to Write Ready to Print Printed" at bounding box center [469, 124] width 199 height 26
select select "Ready to Print"
click at [370, 111] on select "--ALL-- Ready to Write Ready to Print Printed" at bounding box center [469, 124] width 199 height 26
click at [559, 154] on input "Apply" at bounding box center [549, 154] width 40 height 22
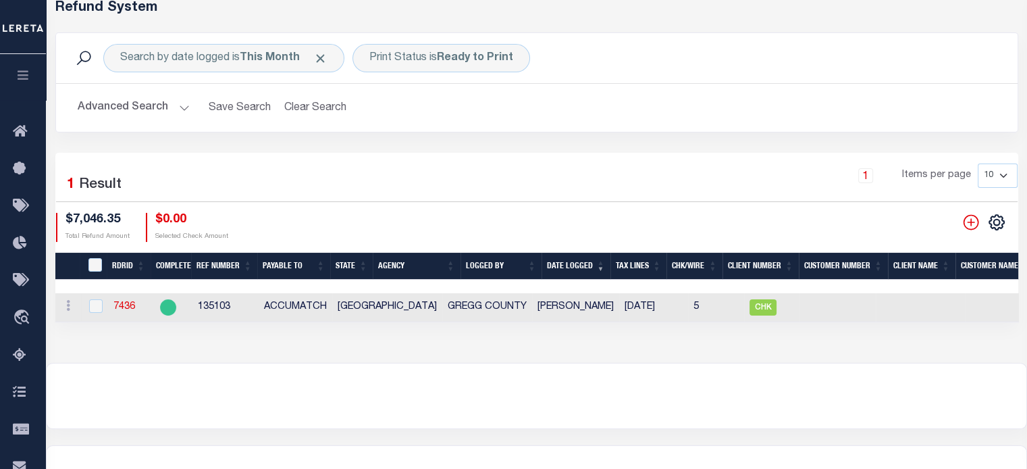
drag, startPoint x: 575, startPoint y: 331, endPoint x: 736, endPoint y: 326, distance: 161.5
click at [736, 326] on div "Refund System Search by date logged is This Month Print Status is Ready to Prin…" at bounding box center [536, 174] width 981 height 376
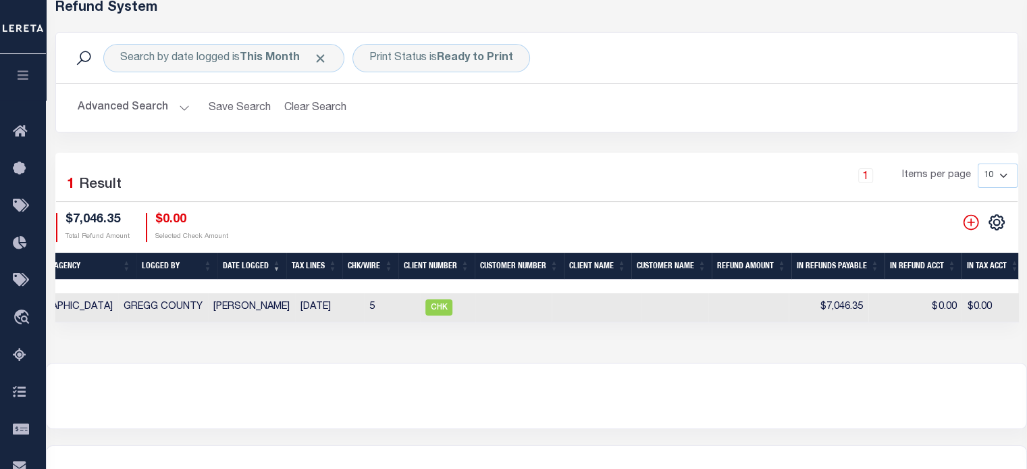
scroll to position [0, 383]
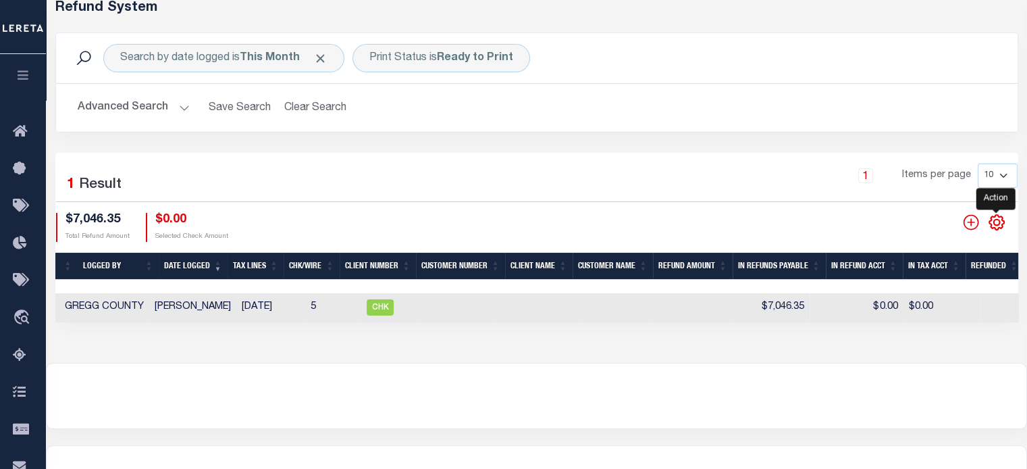
click at [771, 225] on icon "" at bounding box center [997, 222] width 6 height 6
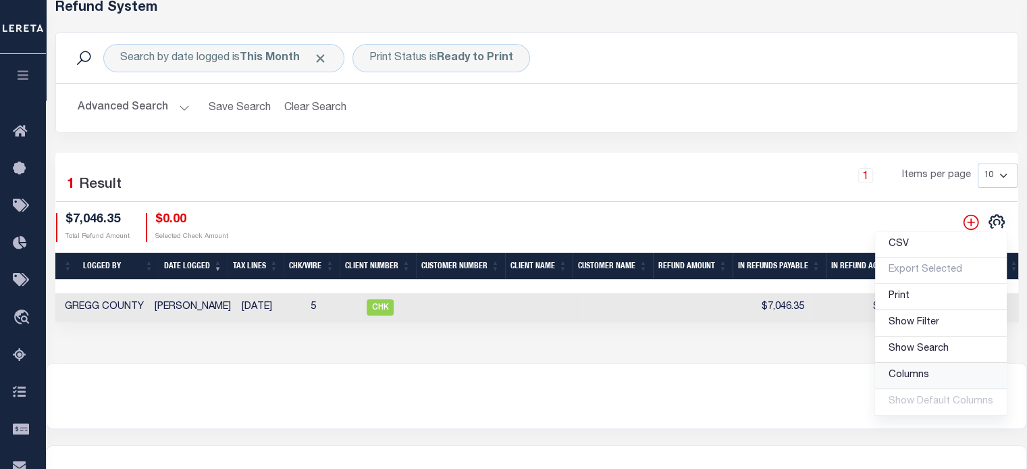
click at [771, 378] on span "Columns" at bounding box center [909, 374] width 41 height 9
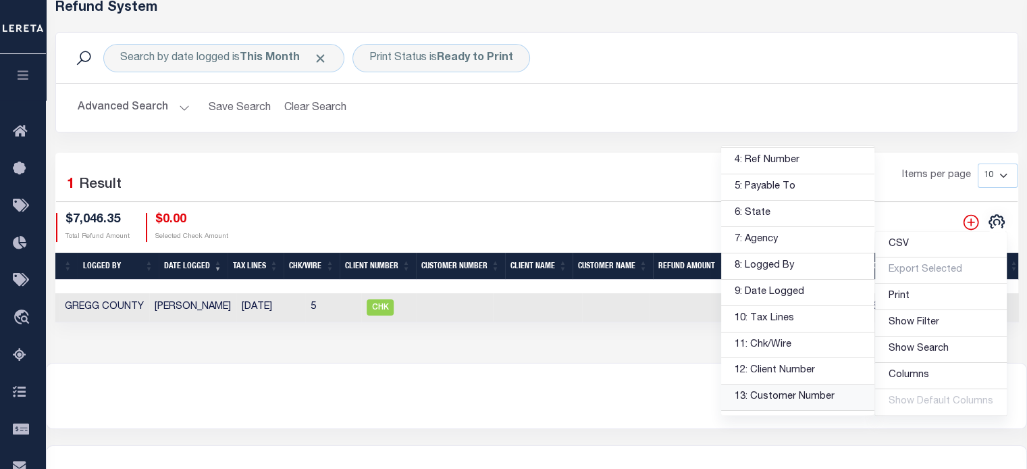
scroll to position [135, 0]
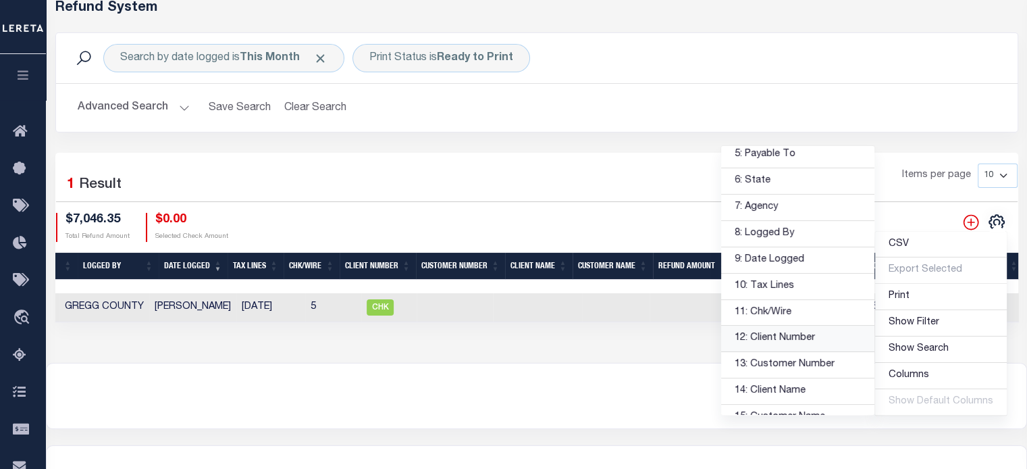
click at [762, 334] on link "12: Client Number" at bounding box center [797, 339] width 153 height 26
click at [761, 359] on link "13: Customer Number" at bounding box center [797, 365] width 153 height 26
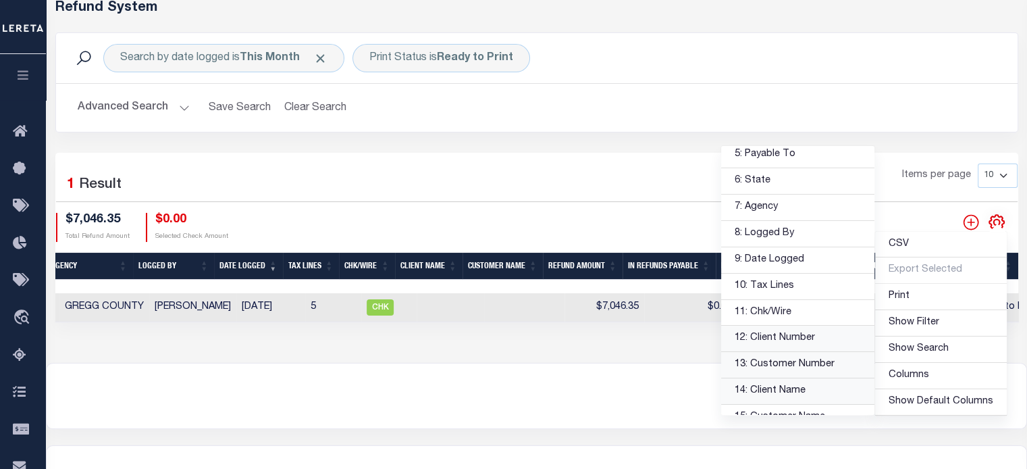
scroll to position [0, 328]
click at [761, 384] on link "14: Client Name" at bounding box center [797, 391] width 153 height 26
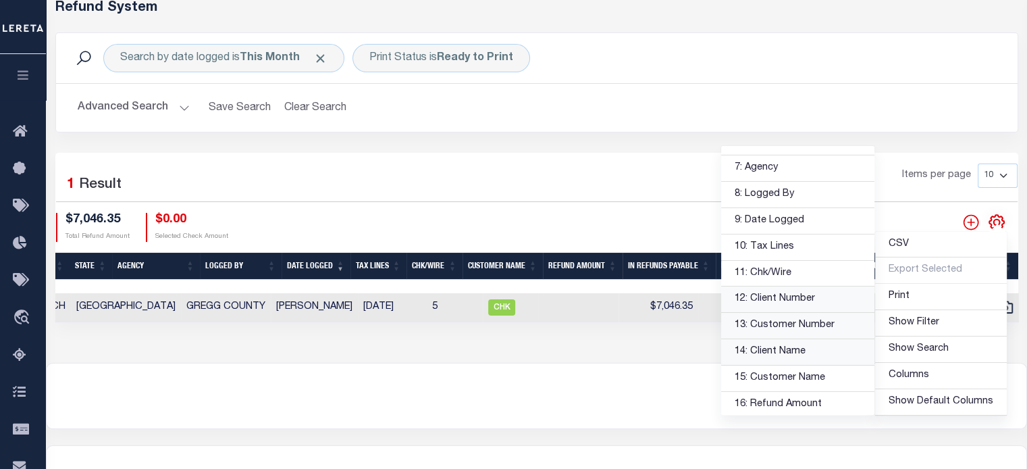
scroll to position [203, 0]
click at [770, 348] on link "15: Customer Name" at bounding box center [797, 350] width 153 height 26
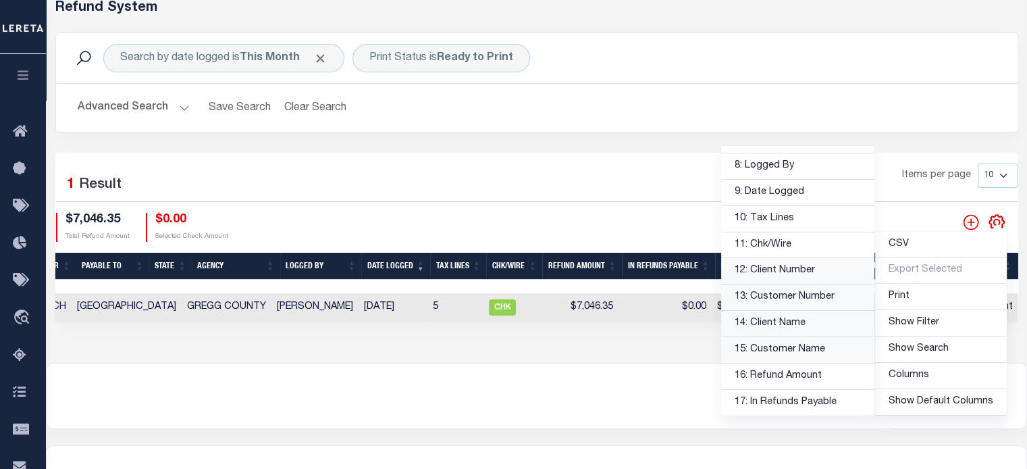
scroll to position [0, 182]
click at [597, 355] on div "Refund System Search by date logged is This Month Print Status is Ready to Prin…" at bounding box center [536, 174] width 981 height 376
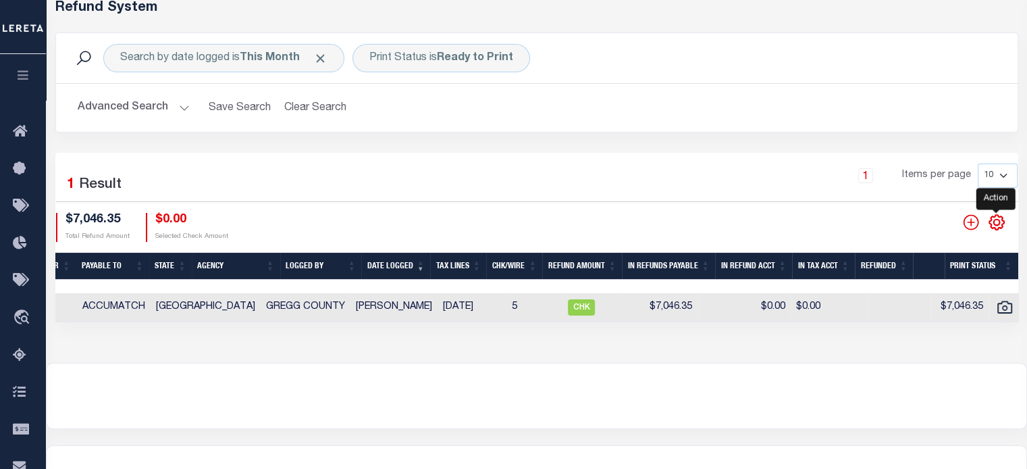
click at [771, 224] on icon "" at bounding box center [997, 222] width 6 height 6
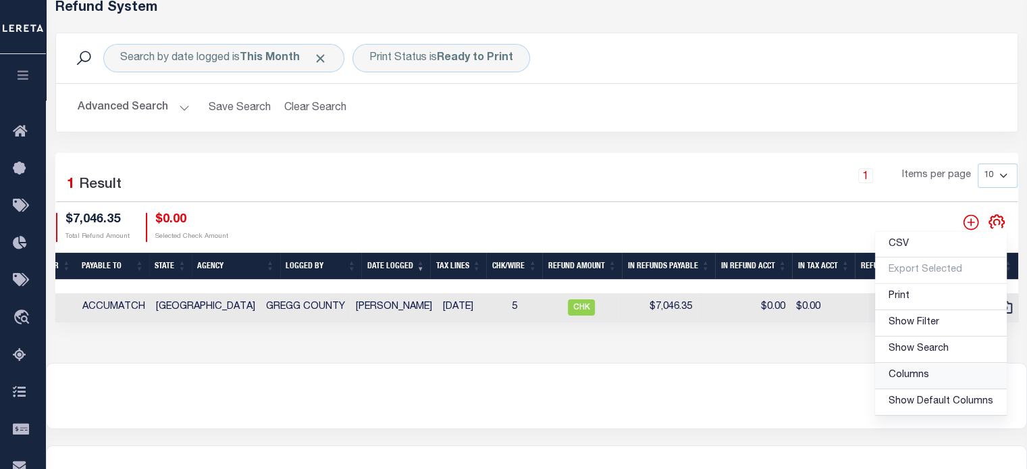
click at [771, 376] on link "Columns" at bounding box center [941, 376] width 132 height 26
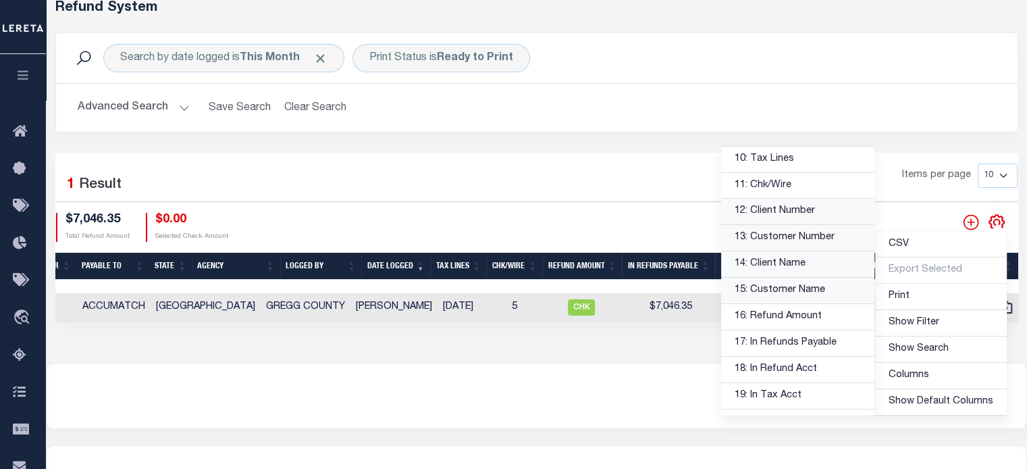
scroll to position [270, 0]
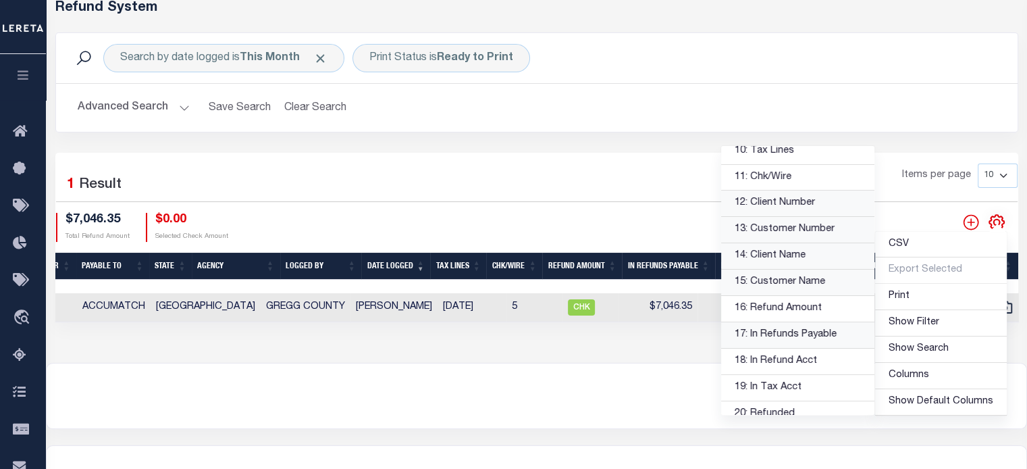
click at [771, 333] on link "17: In Refunds Payable" at bounding box center [797, 335] width 153 height 26
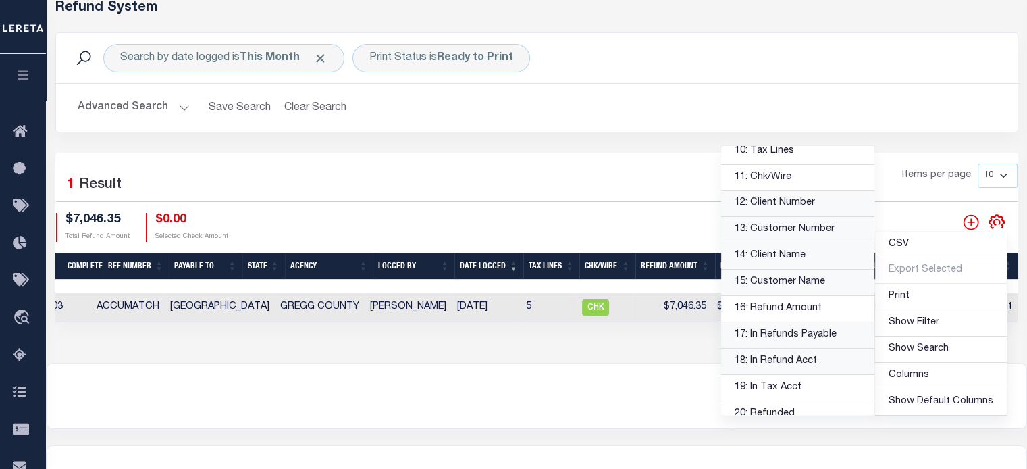
scroll to position [0, 89]
click at [771, 362] on link "18: In Refund Acct" at bounding box center [797, 362] width 153 height 26
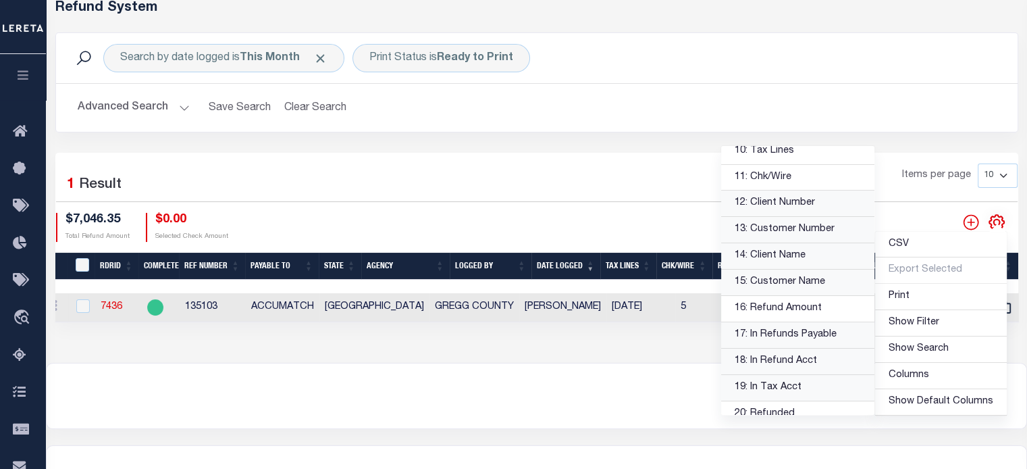
click at [771, 381] on link "19: In Tax Acct" at bounding box center [797, 388] width 153 height 26
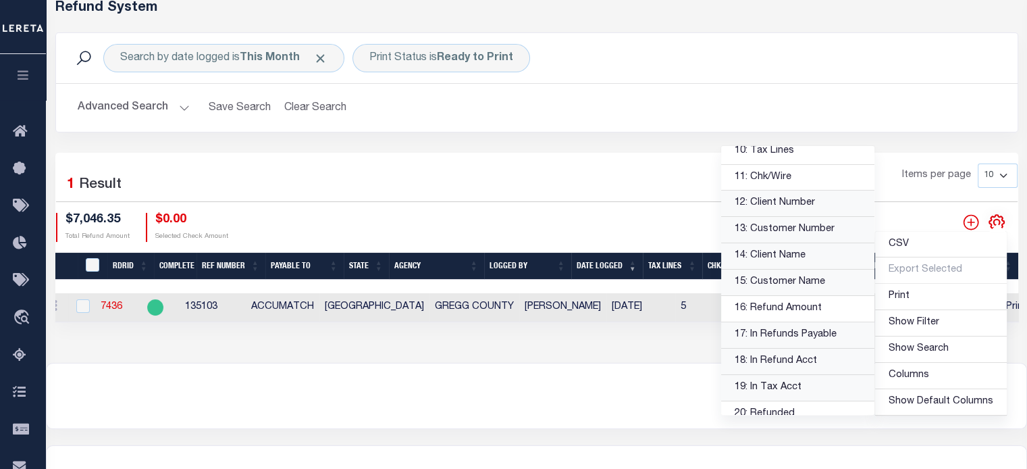
scroll to position [0, 0]
click at [570, 376] on div at bounding box center [537, 395] width 980 height 65
